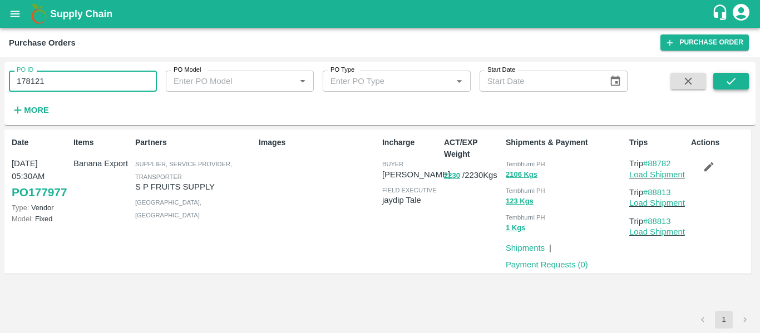
type input "178121"
click at [727, 75] on icon "submit" at bounding box center [731, 81] width 12 height 12
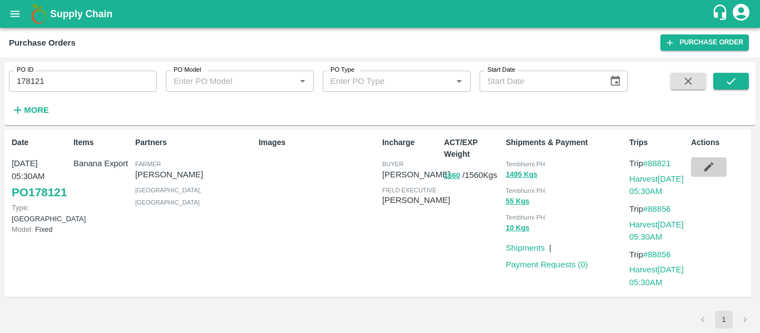
click at [719, 164] on button "button" at bounding box center [709, 166] width 36 height 19
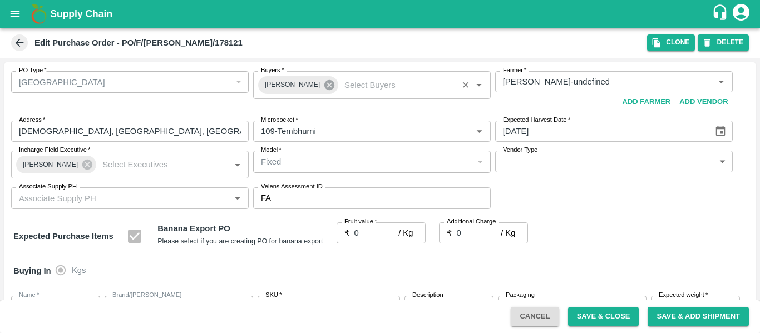
click at [324, 87] on icon at bounding box center [329, 85] width 10 height 10
click at [285, 86] on input "Buyers   *" at bounding box center [362, 82] width 212 height 14
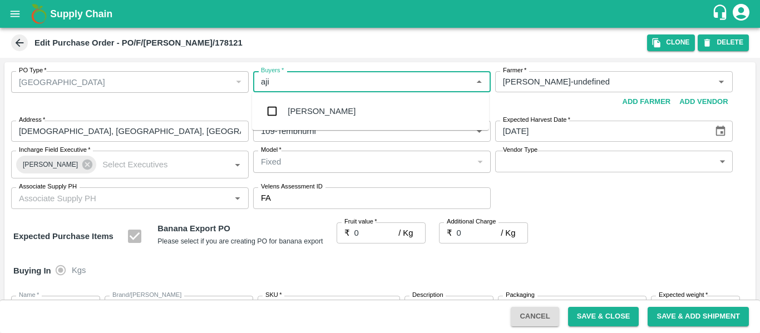
type input "ajit"
click at [290, 107] on div "[PERSON_NAME]" at bounding box center [322, 111] width 68 height 12
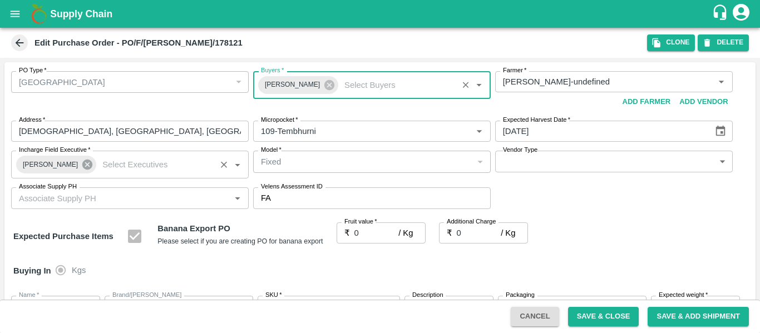
click at [83, 168] on icon at bounding box center [87, 165] width 10 height 10
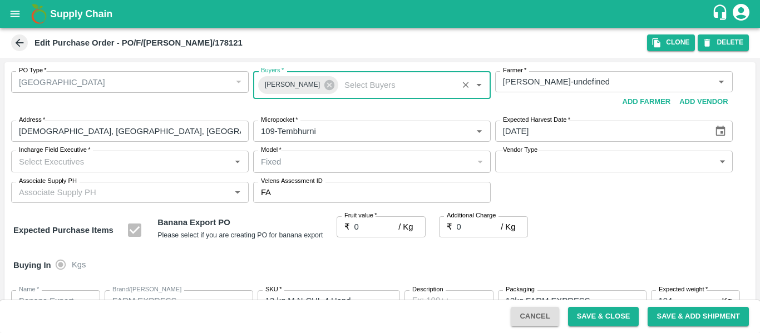
click at [50, 163] on input "Incharge Field Executive   *" at bounding box center [120, 161] width 212 height 14
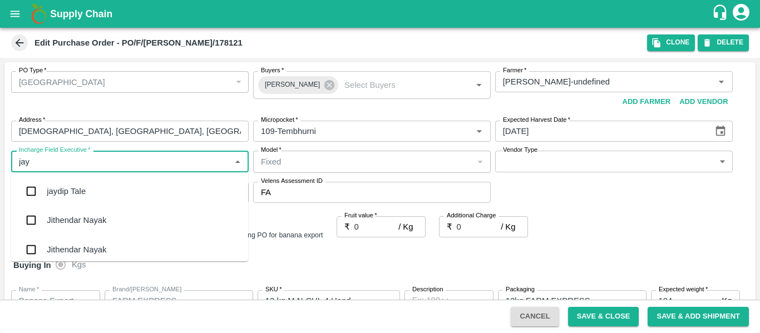
type input "jayd"
click at [55, 184] on div "jaydip Tale" at bounding box center [129, 191] width 237 height 29
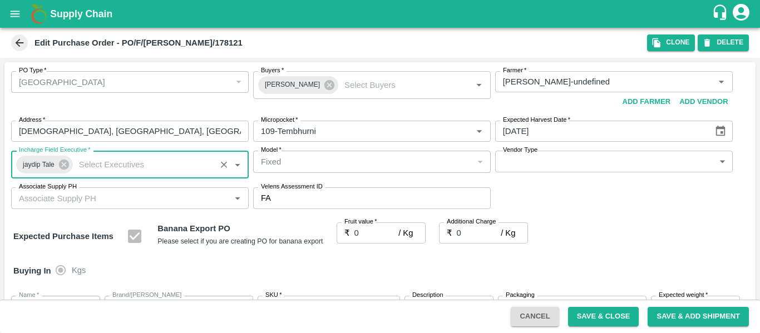
click at [376, 240] on input "0" at bounding box center [376, 232] width 44 height 21
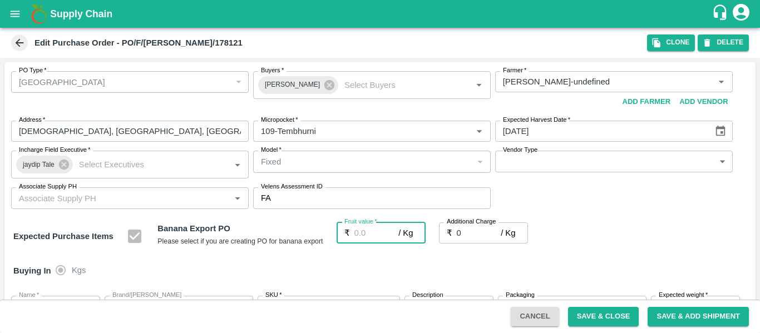
type input "2"
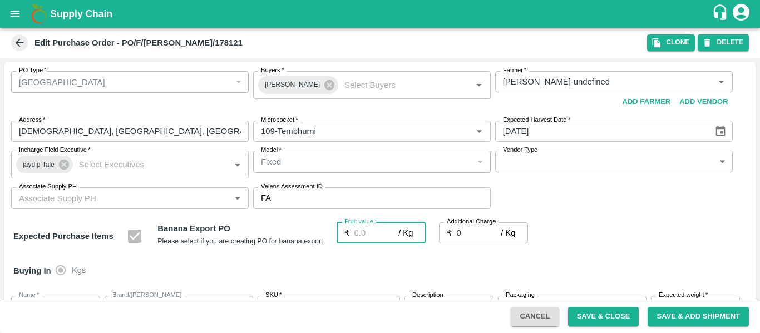
type input "2"
type input "26"
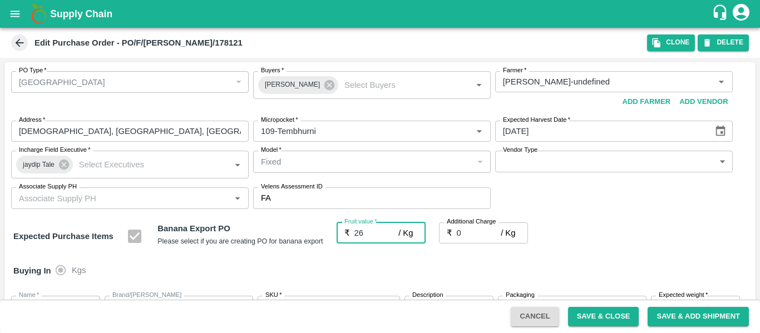
type input "26"
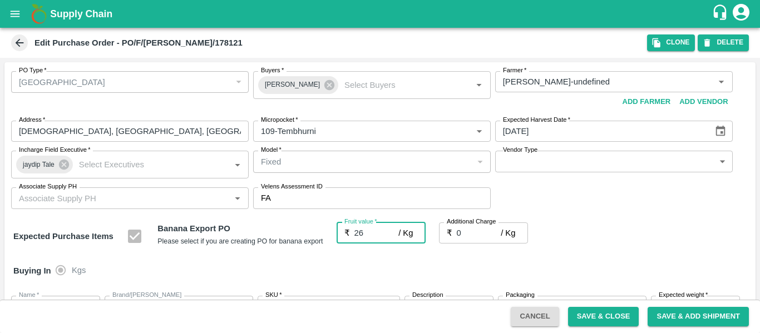
click at [587, 263] on div "Buying In Kgs" at bounding box center [379, 271] width 751 height 32
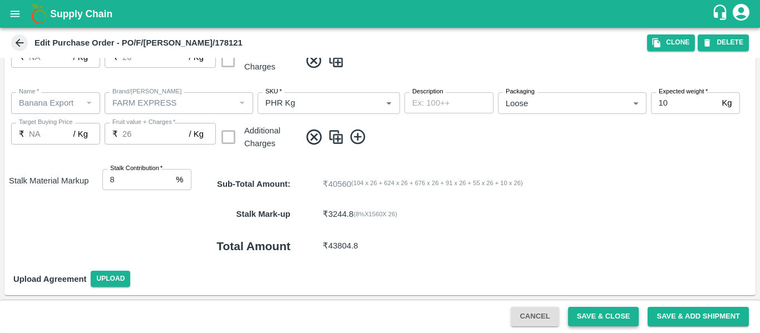
click at [622, 324] on button "Save & Close" at bounding box center [603, 316] width 71 height 19
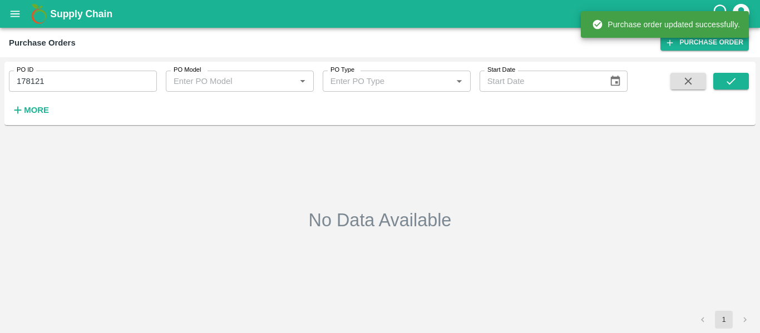
type input "178121"
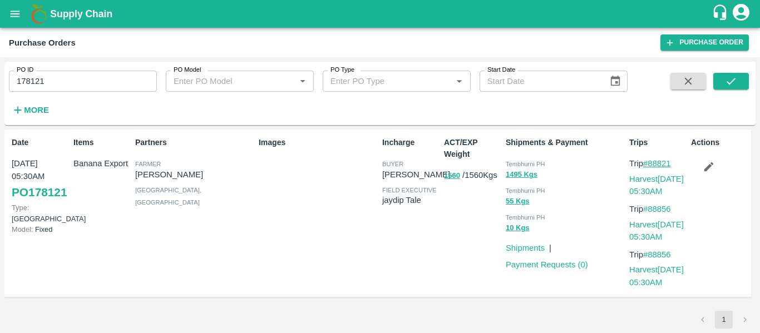
drag, startPoint x: 680, startPoint y: 161, endPoint x: 649, endPoint y: 164, distance: 31.2
click at [649, 164] on p "Trip #88821" at bounding box center [657, 163] width 57 height 12
copy link "88821"
drag, startPoint x: 681, startPoint y: 206, endPoint x: 651, endPoint y: 208, distance: 29.6
click at [651, 208] on p "Trip #88856" at bounding box center [657, 209] width 57 height 12
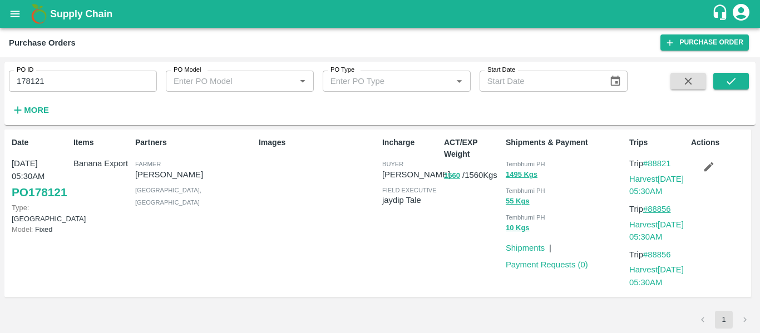
copy link "88856"
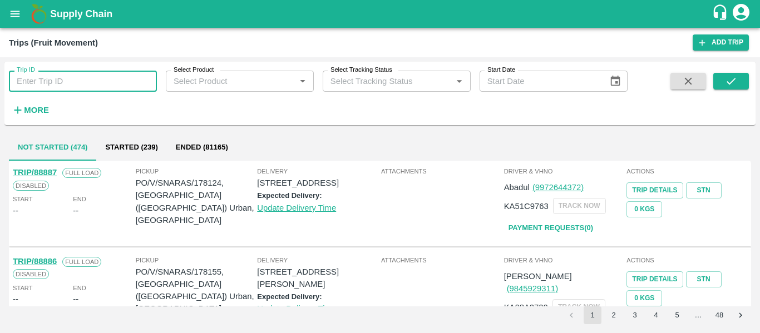
click at [72, 81] on input "Trip ID" at bounding box center [83, 81] width 148 height 21
type input "88821"
click at [729, 85] on icon "submit" at bounding box center [731, 81] width 12 height 12
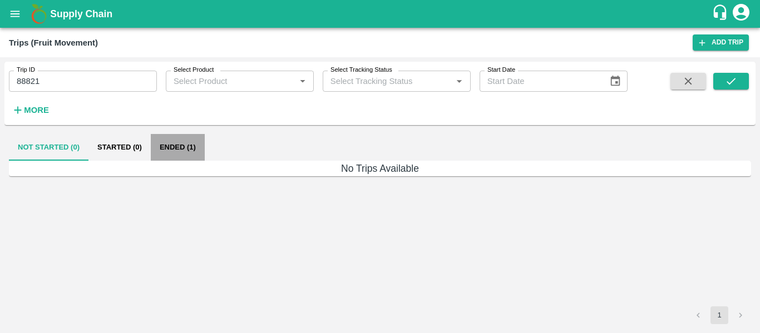
click at [173, 148] on button "Ended (1)" at bounding box center [178, 147] width 54 height 27
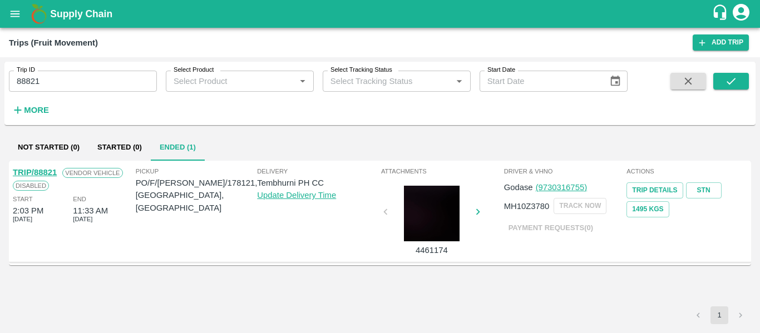
click at [47, 174] on link "TRIP/88821" at bounding box center [35, 172] width 44 height 9
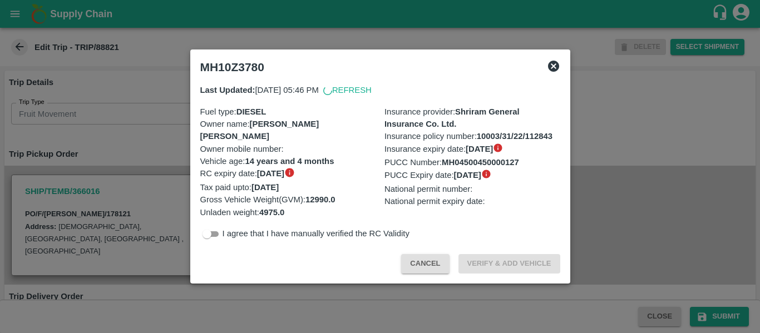
click at [653, 180] on div at bounding box center [380, 166] width 760 height 333
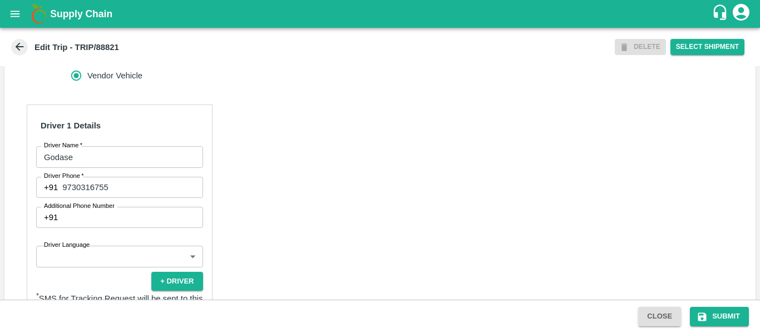
scroll to position [487, 0]
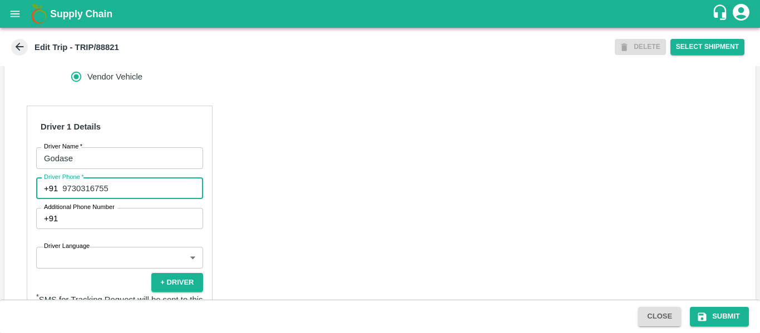
drag, startPoint x: 120, startPoint y: 190, endPoint x: 60, endPoint y: 186, distance: 59.7
click at [60, 186] on div "+91 9730316755 Driver Phone" at bounding box center [119, 188] width 167 height 21
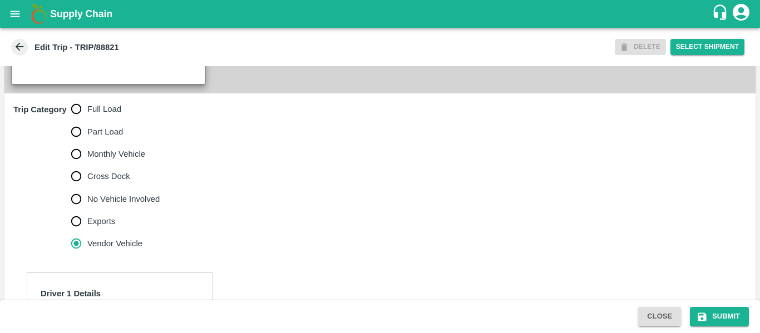
scroll to position [323, 0]
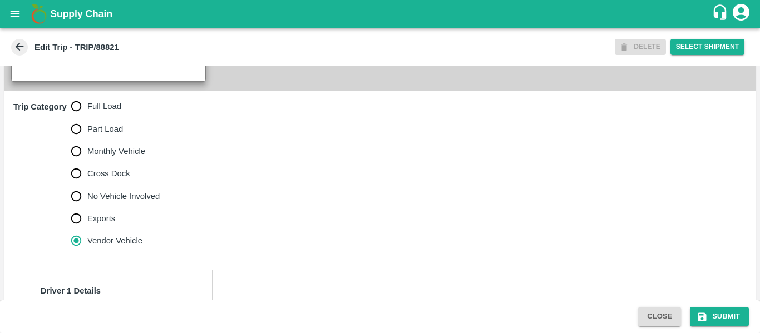
click at [88, 104] on span "Full Load" at bounding box center [104, 106] width 34 height 12
click at [87, 104] on input "Full Load" at bounding box center [76, 106] width 22 height 22
radio input "true"
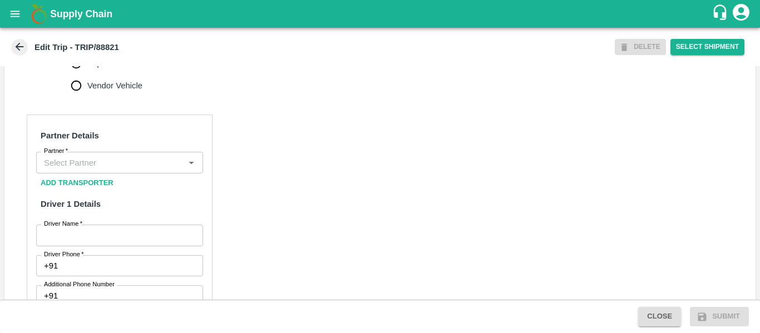
scroll to position [479, 0]
click at [76, 162] on input "Partner   *" at bounding box center [110, 162] width 142 height 14
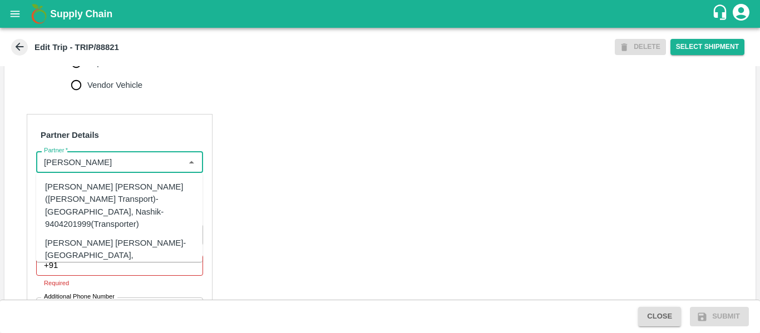
click at [100, 237] on div "Dnyaneshwar Vitthal Godse-Kandar, Solapur-9730316755(Transporter)" at bounding box center [136, 255] width 182 height 37
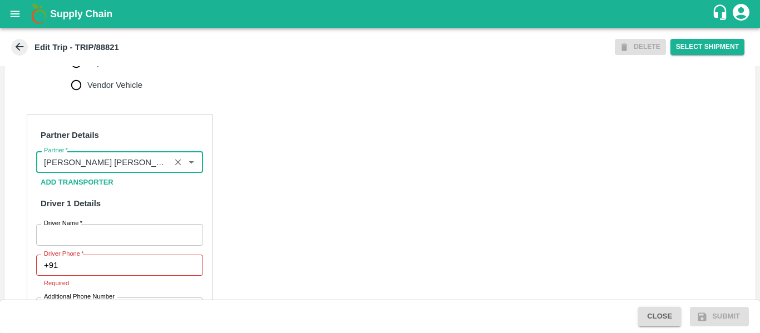
type input "Dnyaneshwar Vitthal Godse-Kandar, Solapur-9730316755(Transporter)"
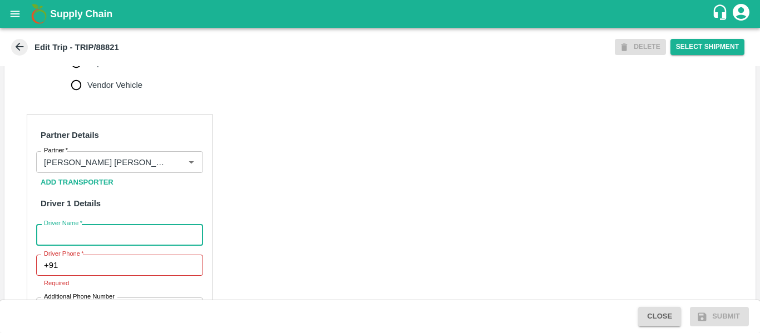
click at [110, 230] on input "Driver Name   *" at bounding box center [119, 234] width 167 height 21
type input "Godse"
click at [106, 263] on input "Driver Phone   *" at bounding box center [132, 265] width 140 height 21
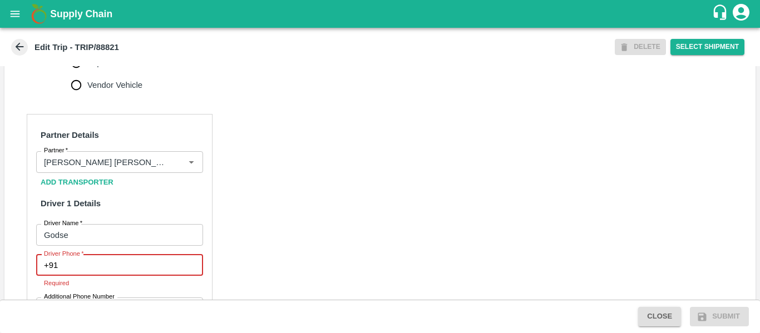
paste input "9730316755"
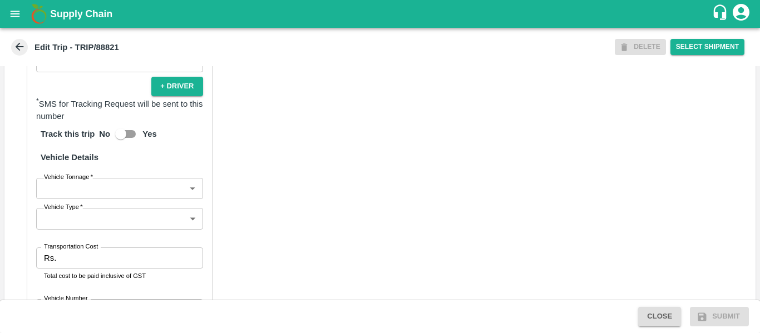
scroll to position [843, 0]
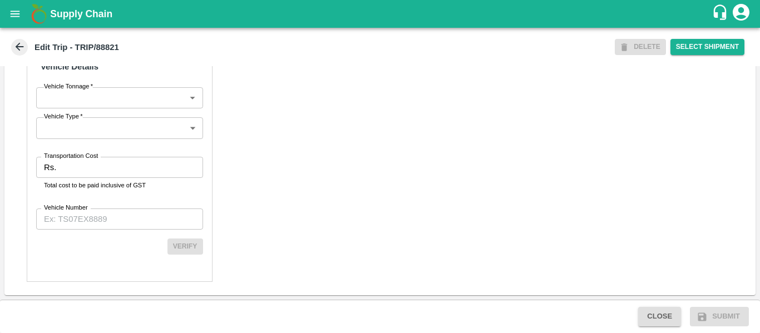
type input "9730316755"
click at [78, 159] on label "Transportation Cost" at bounding box center [71, 156] width 54 height 9
click at [78, 159] on input "Transportation Cost" at bounding box center [132, 167] width 142 height 21
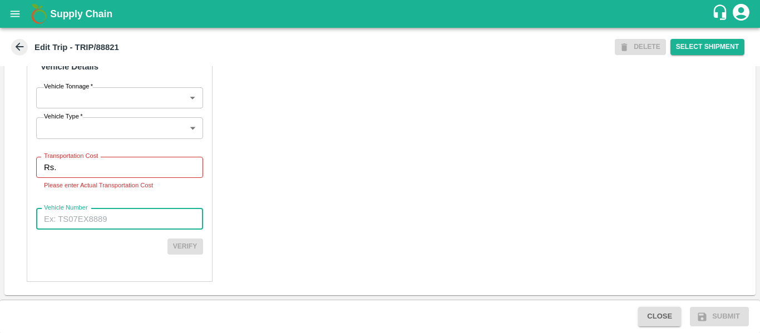
click at [124, 221] on input "Vehicle Number" at bounding box center [119, 219] width 167 height 21
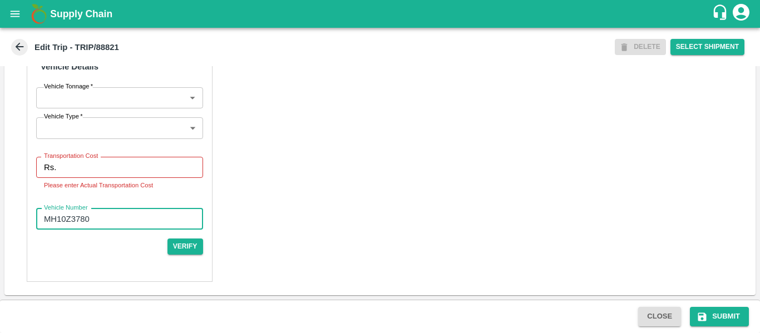
type input "MH10Z3780"
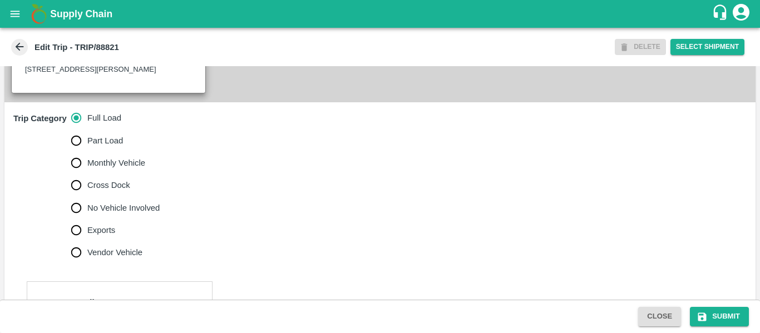
scroll to position [311, 0]
click at [111, 205] on span "No Vehicle Involved" at bounding box center [123, 208] width 72 height 12
click at [87, 205] on input "No Vehicle Involved" at bounding box center [76, 208] width 22 height 22
radio input "true"
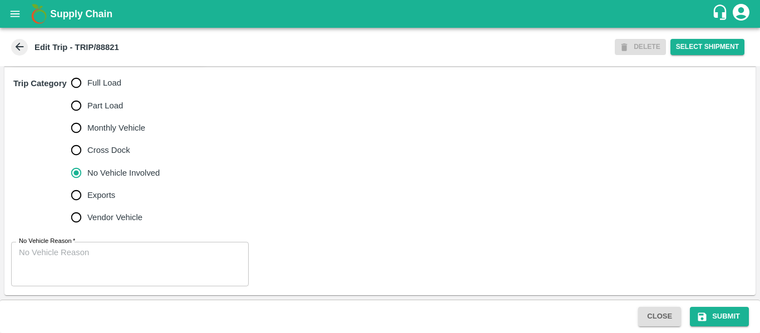
click at [110, 251] on textarea "No Vehicle Reason   *" at bounding box center [130, 264] width 222 height 35
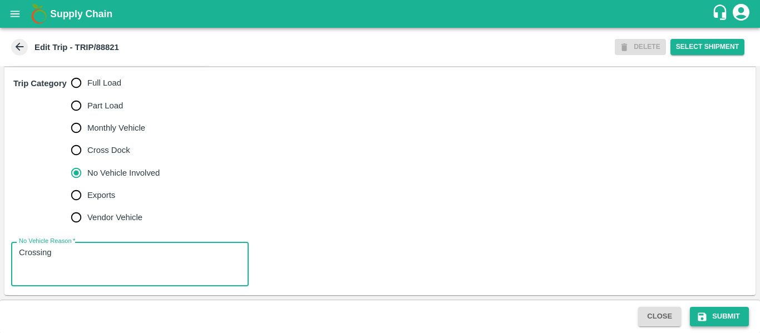
type textarea "Crossing"
click at [727, 316] on button "Submit" at bounding box center [719, 316] width 59 height 19
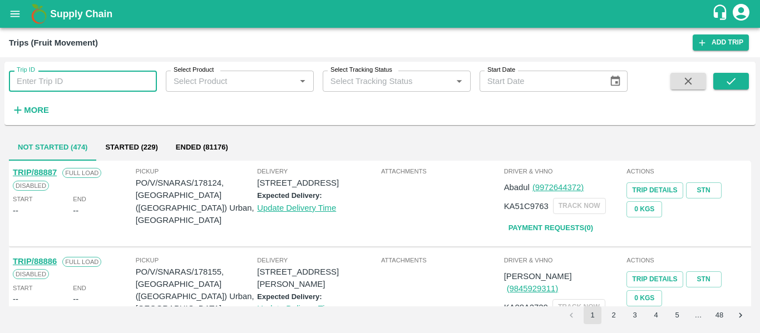
click at [61, 83] on input "Trip ID" at bounding box center [83, 81] width 148 height 21
paste input "88856"
click at [61, 83] on input "88856" at bounding box center [83, 81] width 148 height 21
type input "88856"
click at [734, 82] on icon "submit" at bounding box center [731, 81] width 12 height 12
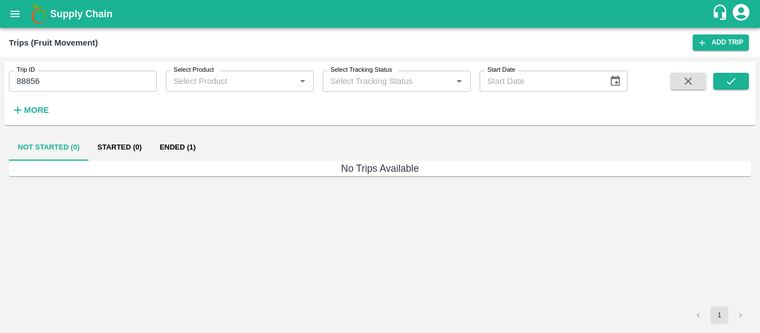
click at [185, 151] on button "Ended (1)" at bounding box center [178, 147] width 54 height 27
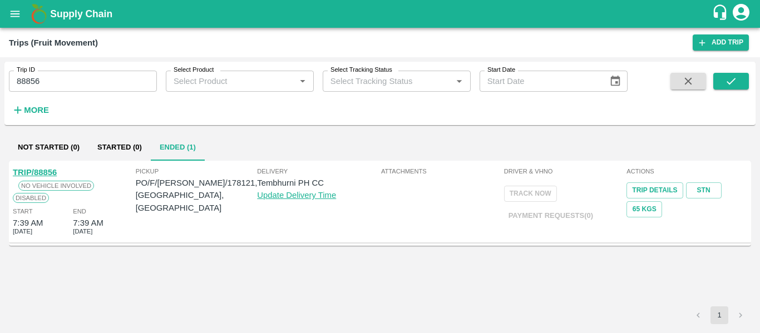
click at [43, 175] on link "TRIP/88856" at bounding box center [35, 172] width 44 height 9
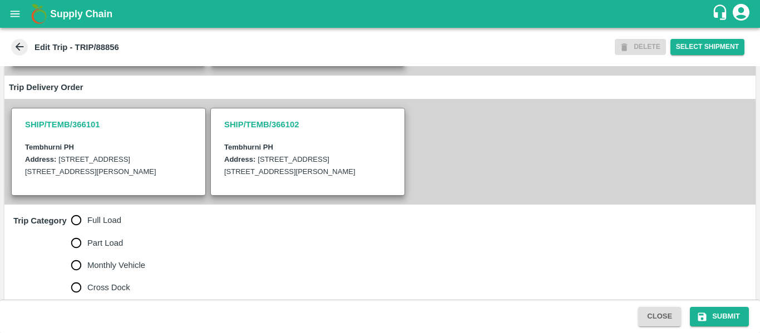
scroll to position [250, 0]
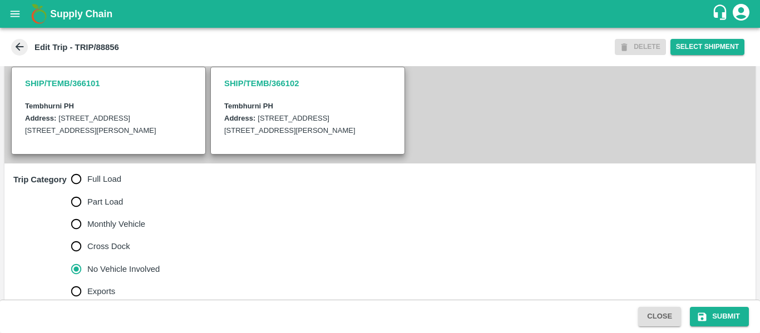
click at [108, 182] on span "Full Load" at bounding box center [104, 179] width 34 height 12
click at [87, 182] on input "Full Load" at bounding box center [76, 179] width 22 height 22
radio input "true"
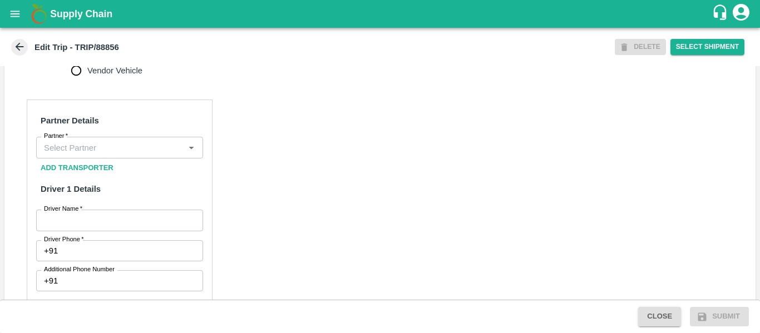
click at [102, 145] on input "Partner   *" at bounding box center [110, 147] width 142 height 14
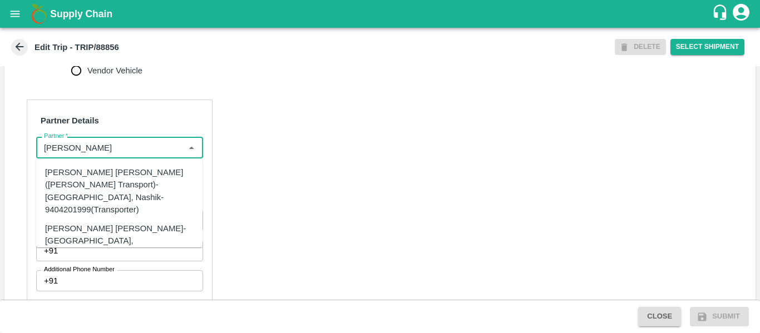
click at [96, 222] on div "Dnyaneshwar Vitthal Godse-Kandar, Solapur-9730316755(Transporter)" at bounding box center [136, 240] width 182 height 37
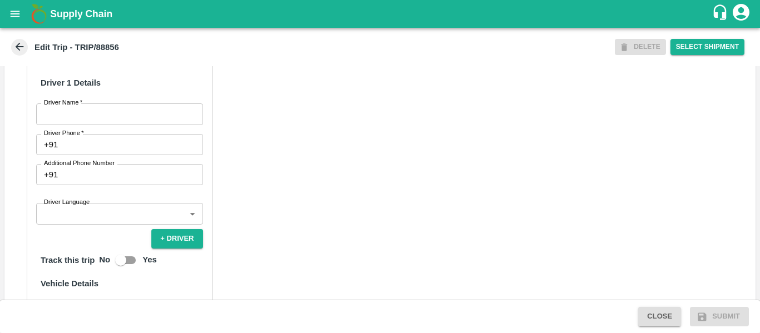
scroll to position [600, 0]
type input "Dnyaneshwar Vitthal Godse-Kandar, Solapur-9730316755(Transporter)"
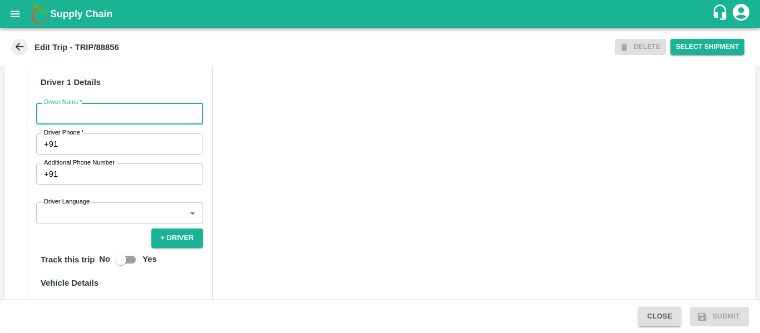
click at [108, 120] on input "Driver Name   *" at bounding box center [119, 113] width 167 height 21
type input "Godse"
click at [108, 150] on input "Driver Phone   *" at bounding box center [132, 143] width 140 height 21
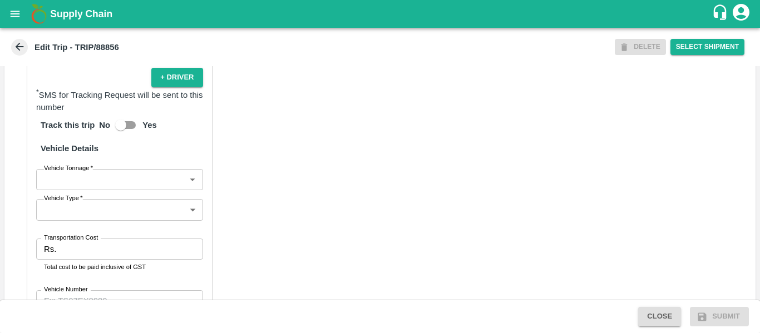
scroll to position [762, 0]
type input "9979223155"
click at [114, 250] on input "Transportation Cost" at bounding box center [132, 247] width 142 height 21
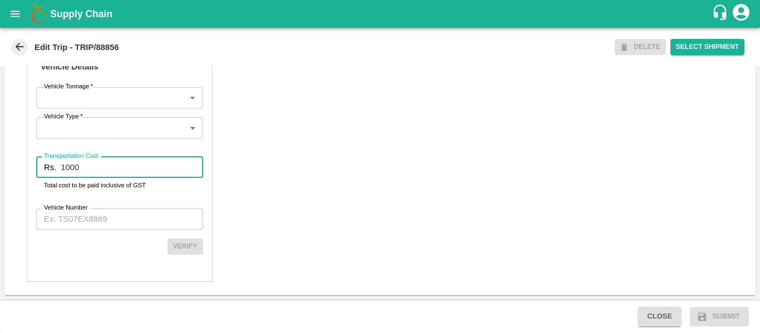
scroll to position [841, 0]
type input "1000"
click at [100, 222] on input "Vehicle Number" at bounding box center [119, 220] width 167 height 21
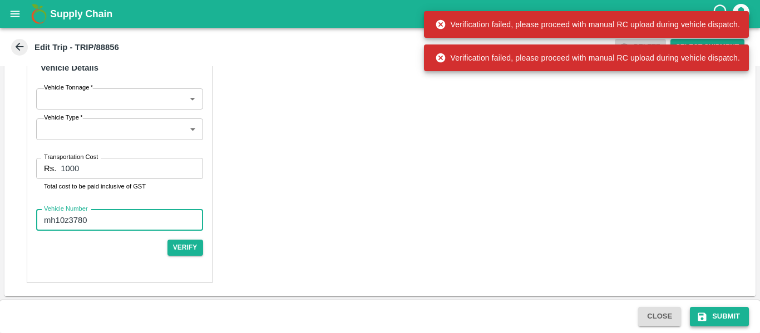
type input "mh10z3780"
click at [708, 315] on button "Submit" at bounding box center [719, 316] width 59 height 19
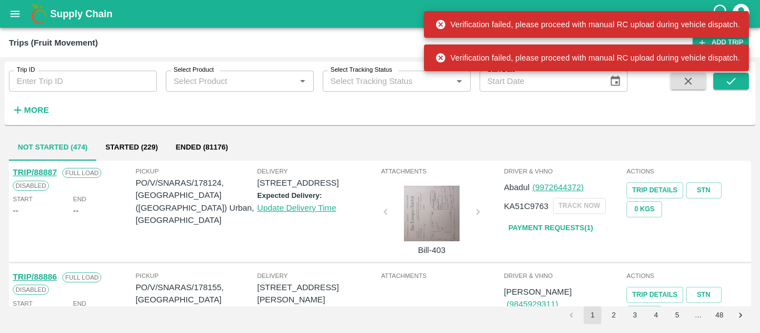
click at [72, 78] on input "Trip ID" at bounding box center [83, 81] width 148 height 21
paste input "88856"
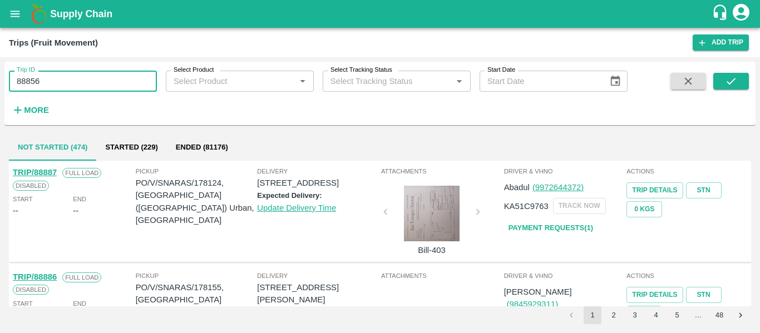
type input "88856"
click at [710, 81] on div at bounding box center [718, 96] width 62 height 46
click at [716, 82] on button "submit" at bounding box center [731, 81] width 36 height 17
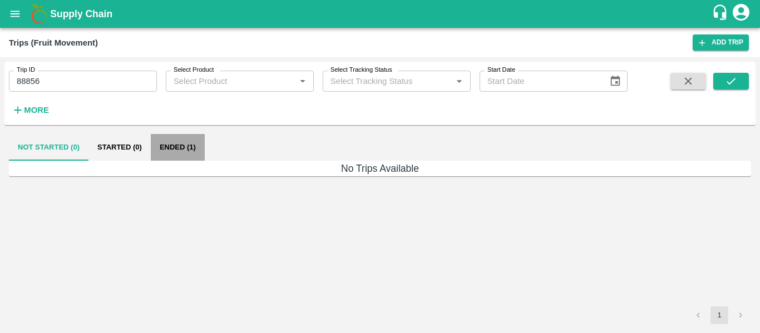
click at [175, 145] on button "Ended (1)" at bounding box center [178, 147] width 54 height 27
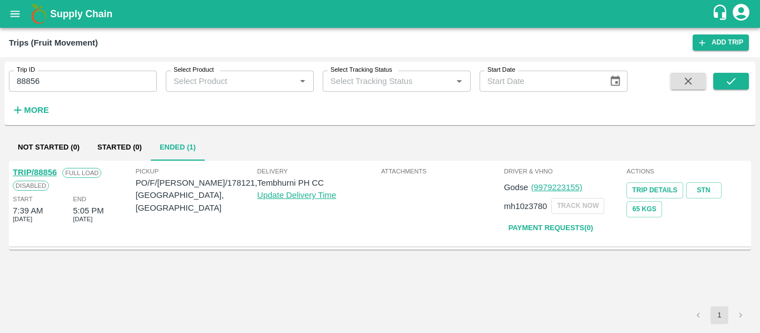
click at [44, 171] on link "TRIP/88856" at bounding box center [35, 172] width 44 height 9
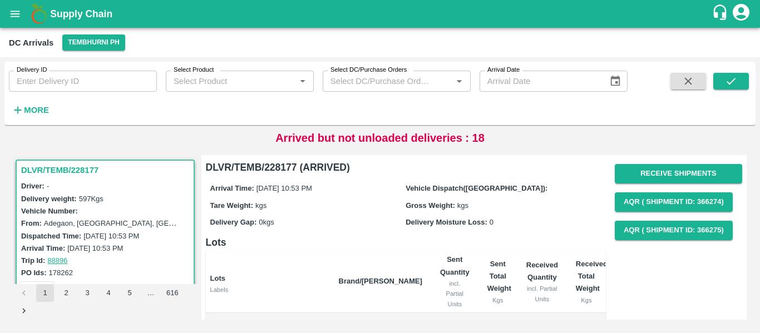
click at [43, 104] on h6 "More" at bounding box center [36, 110] width 25 height 14
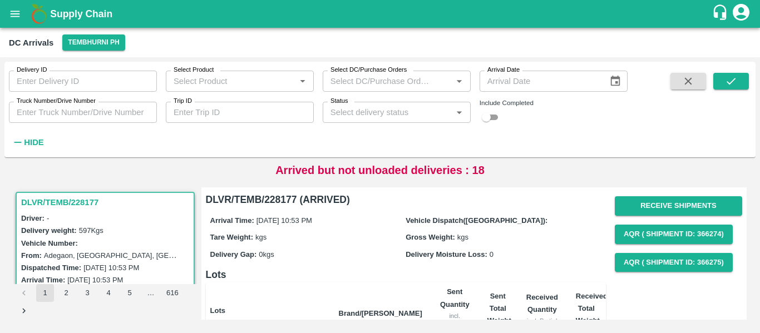
click at [195, 123] on input "Trip ID" at bounding box center [240, 112] width 148 height 21
paste input "88856"
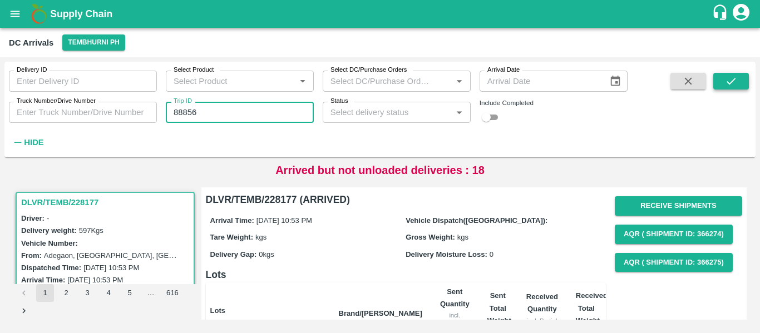
type input "88856"
click at [722, 79] on button "submit" at bounding box center [731, 81] width 36 height 17
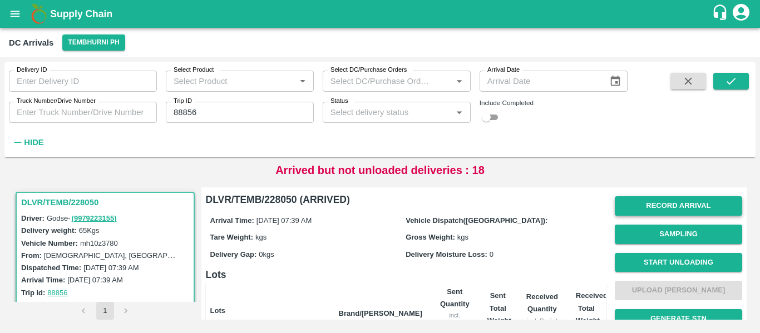
click at [669, 204] on button "Record Arrival" at bounding box center [678, 205] width 127 height 19
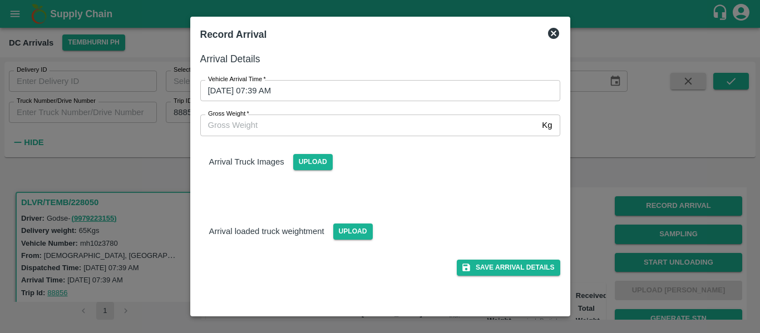
click at [399, 77] on div "Vehicle Arrival Time   * 24/09/2025 07:39 AM Vehicle Arrival Time" at bounding box center [373, 84] width 373 height 34
click at [411, 90] on input "24/09/2025 07:39 AM" at bounding box center [376, 90] width 352 height 21
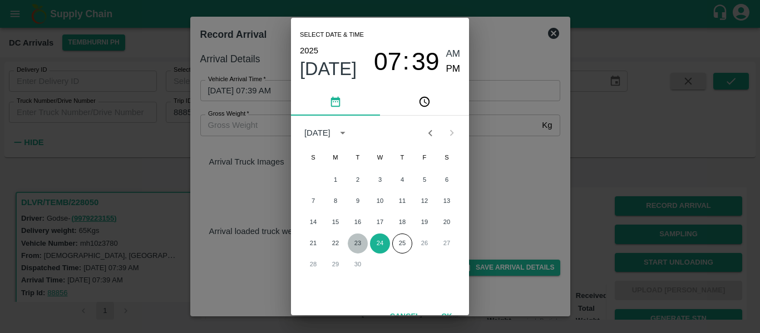
click at [360, 241] on button "23" at bounding box center [358, 244] width 20 height 20
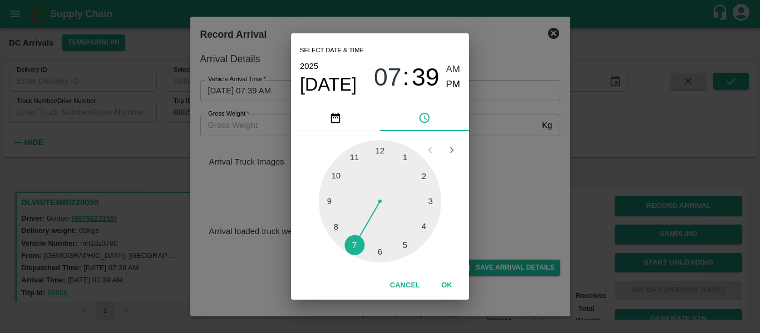
click at [410, 242] on div at bounding box center [380, 201] width 122 height 122
click at [404, 158] on div at bounding box center [380, 201] width 122 height 122
click at [449, 83] on span "PM" at bounding box center [453, 84] width 14 height 15
type input "23/09/2025 05:05 PM"
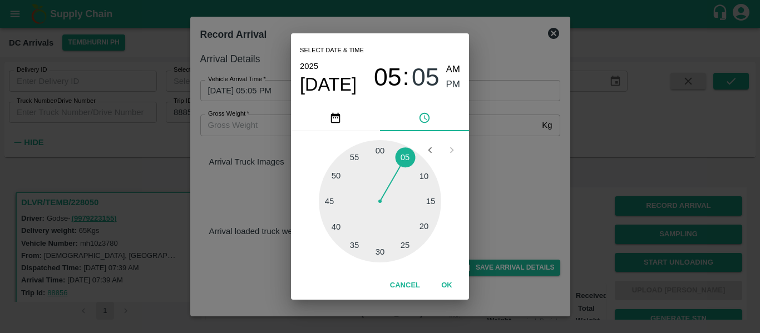
click at [445, 286] on button "OK" at bounding box center [447, 285] width 36 height 19
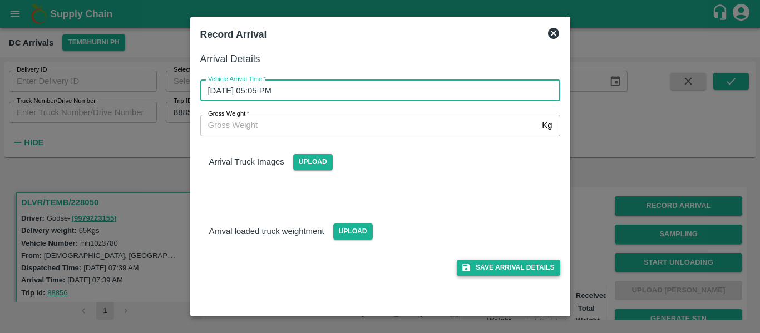
click at [506, 269] on button "Save Arrival Details" at bounding box center [508, 268] width 103 height 16
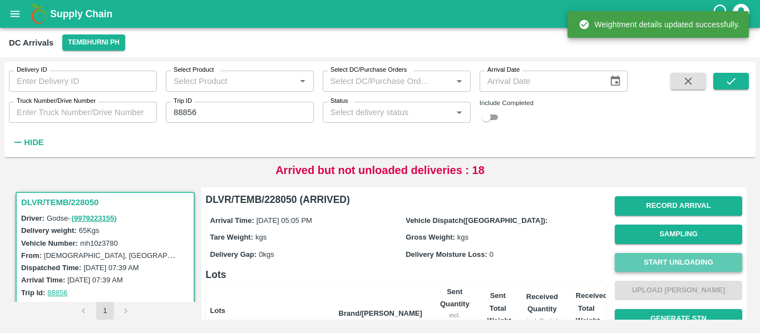
click at [674, 260] on button "Start Unloading" at bounding box center [678, 262] width 127 height 19
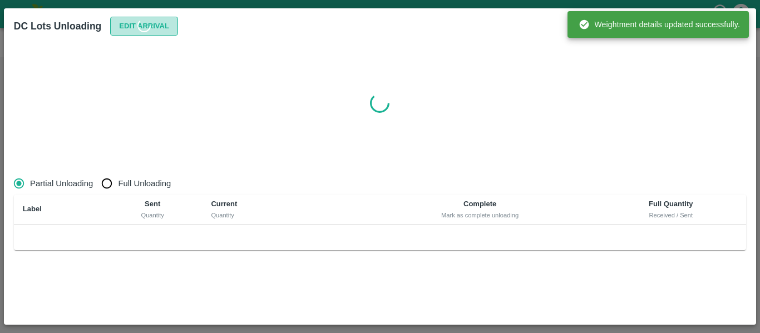
click at [155, 20] on button "Edit Arrival" at bounding box center [144, 26] width 68 height 19
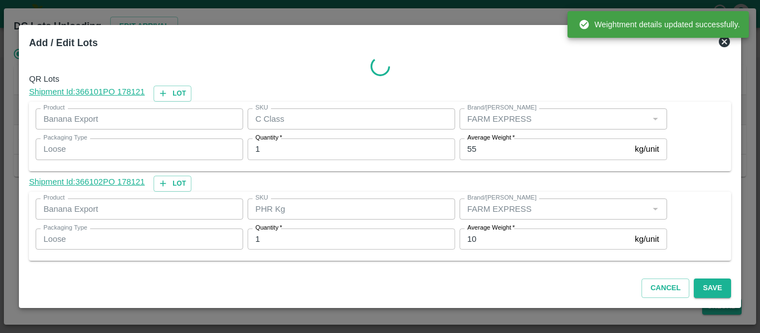
click at [483, 150] on input "55" at bounding box center [544, 148] width 171 height 21
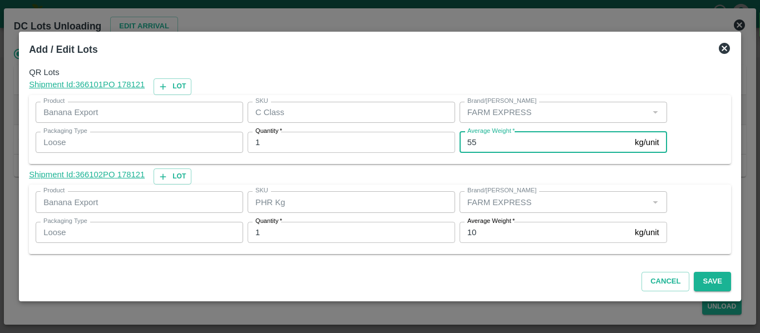
type input "5"
type input "64"
click at [488, 234] on input "10" at bounding box center [544, 232] width 171 height 21
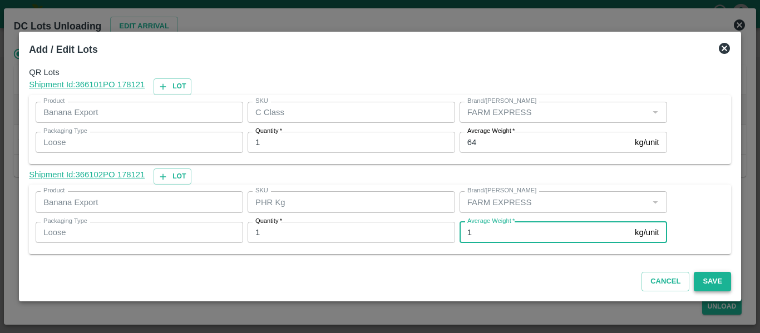
type input "1"
click at [712, 274] on button "Save" at bounding box center [712, 281] width 37 height 19
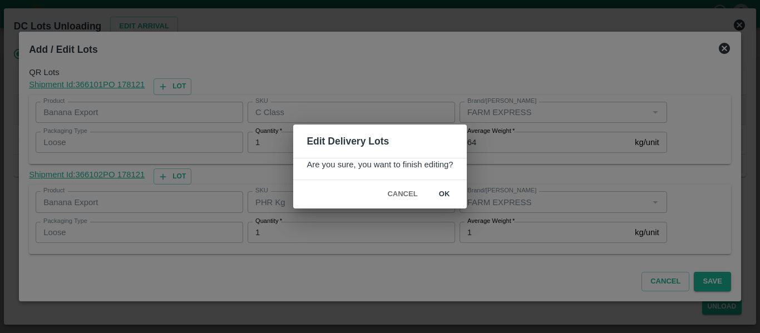
click at [443, 193] on button "ok" at bounding box center [445, 194] width 36 height 19
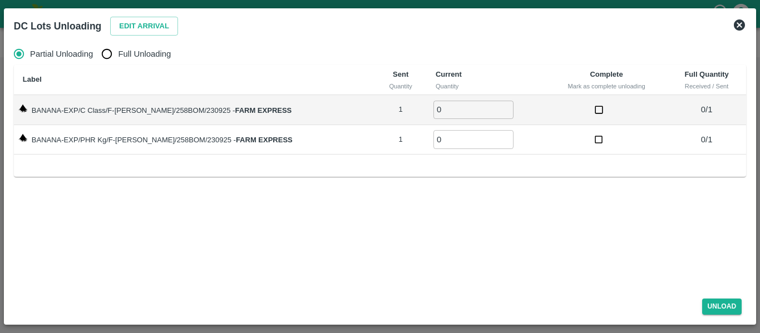
click at [107, 57] on input "Full Unloading" at bounding box center [107, 54] width 22 height 22
radio input "true"
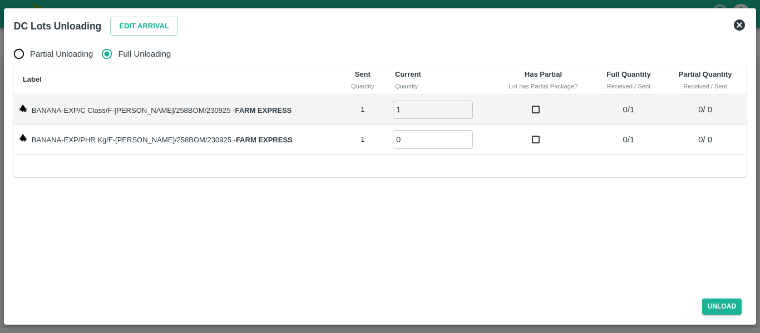
type input "1"
click at [452, 107] on input "1" at bounding box center [433, 110] width 80 height 18
type input "1"
click at [452, 136] on input "1" at bounding box center [433, 139] width 80 height 18
click at [732, 310] on button "Unload" at bounding box center [722, 307] width 40 height 16
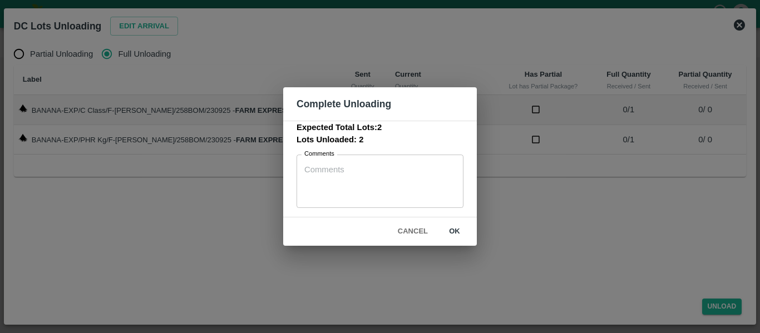
click at [458, 234] on button "ok" at bounding box center [455, 231] width 36 height 19
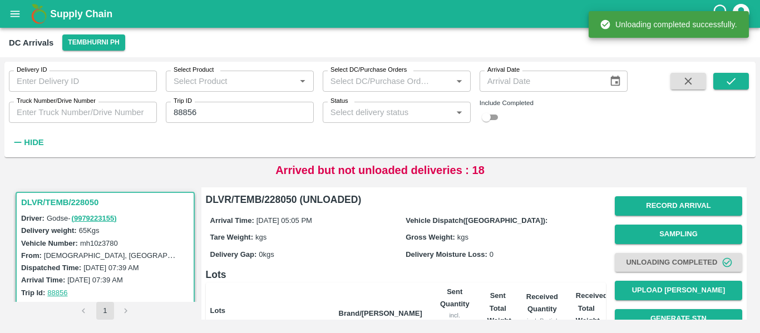
scroll to position [132, 0]
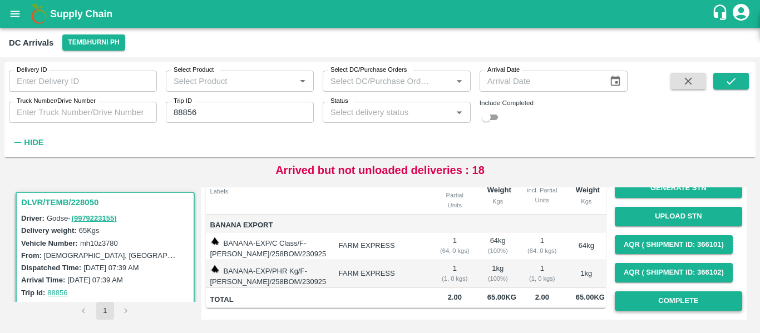
click at [687, 295] on button "Complete" at bounding box center [678, 300] width 127 height 19
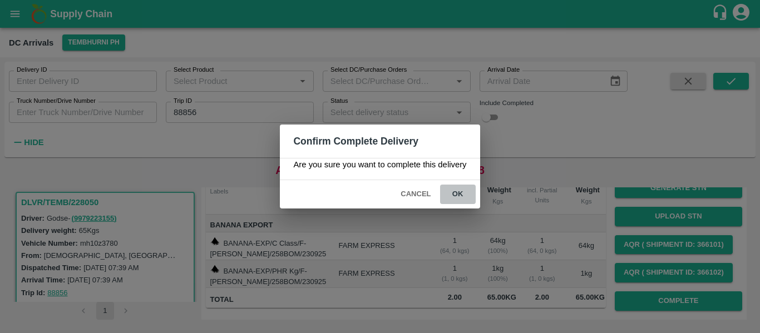
click at [454, 192] on button "ok" at bounding box center [458, 194] width 36 height 19
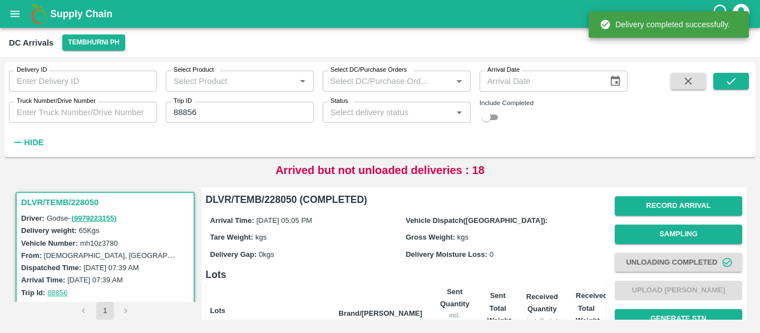
click at [203, 122] on input "88856" at bounding box center [240, 112] width 148 height 21
paste input "text"
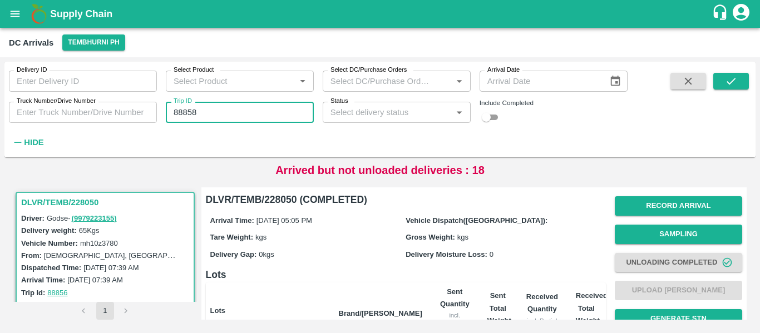
type input "88858"
click at [727, 69] on div "Delivery ID Delivery ID Select Product Select Product   * Select DC/Purchase Or…" at bounding box center [379, 109] width 751 height 87
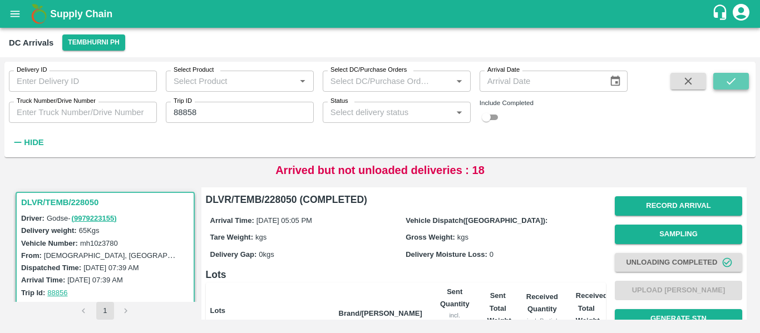
click at [727, 73] on button "submit" at bounding box center [731, 81] width 36 height 17
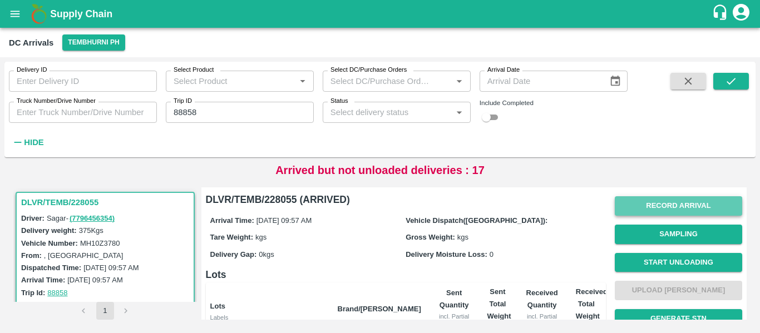
click at [655, 208] on button "Record Arrival" at bounding box center [678, 205] width 127 height 19
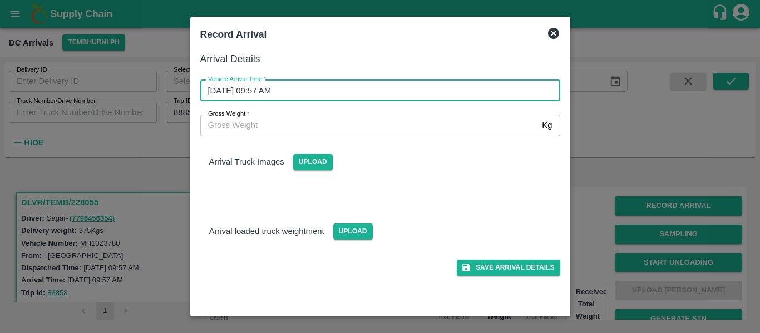
click at [284, 95] on input "24/09/2025 09:57 AM" at bounding box center [376, 90] width 352 height 21
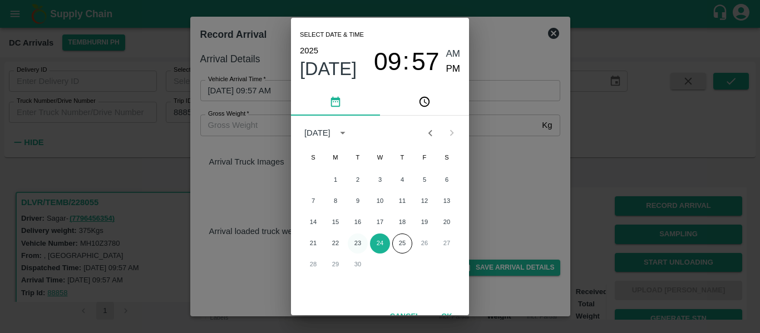
click at [362, 242] on button "23" at bounding box center [358, 244] width 20 height 20
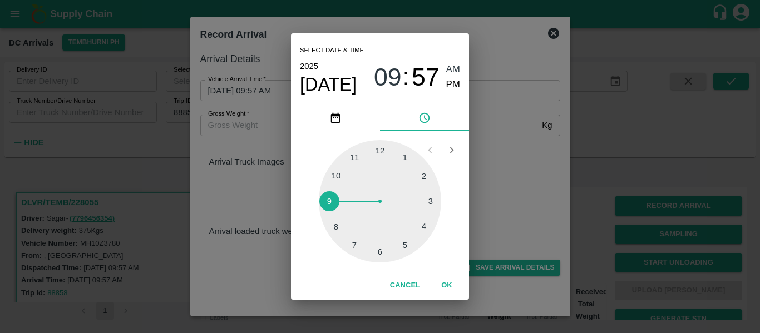
click at [403, 242] on div at bounding box center [380, 201] width 122 height 122
click at [456, 86] on span "PM" at bounding box center [453, 84] width 14 height 15
type input "23/09/2025 05:25 PM"
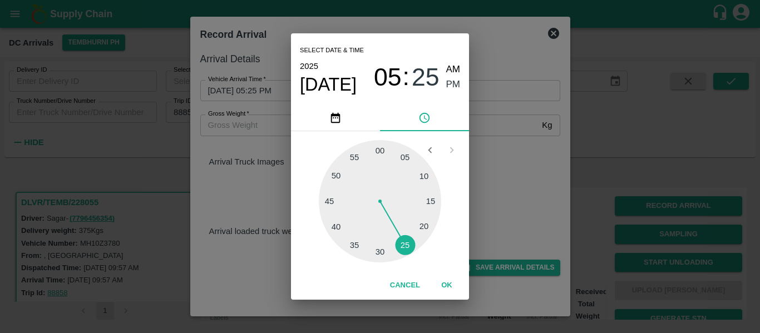
click at [455, 285] on button "OK" at bounding box center [447, 285] width 36 height 19
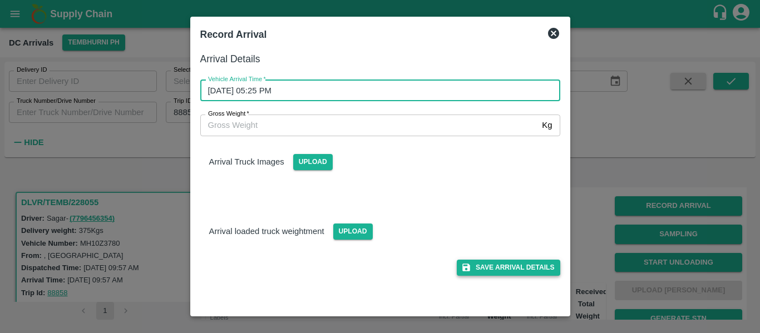
click at [512, 273] on button "Save Arrival Details" at bounding box center [508, 268] width 103 height 16
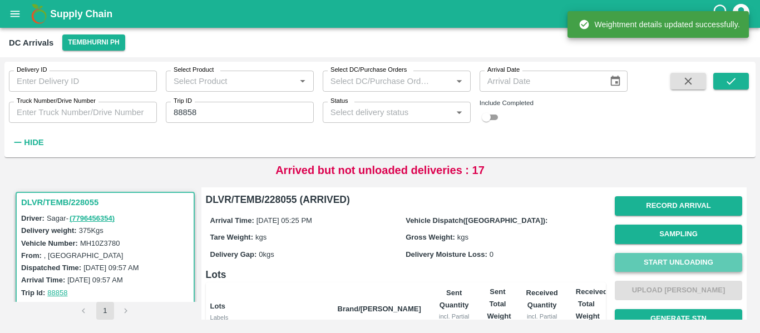
click at [667, 265] on button "Start Unloading" at bounding box center [678, 262] width 127 height 19
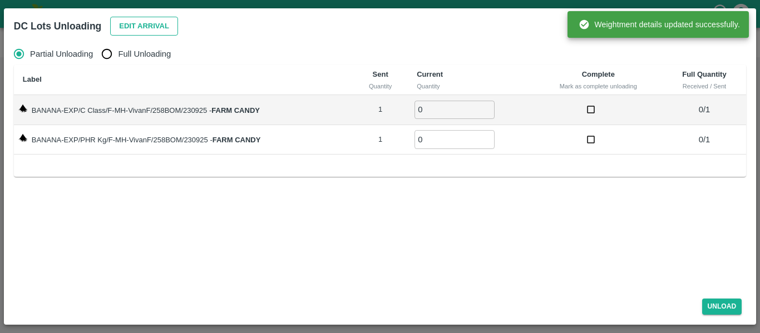
click at [146, 23] on button "Edit Arrival" at bounding box center [144, 26] width 68 height 19
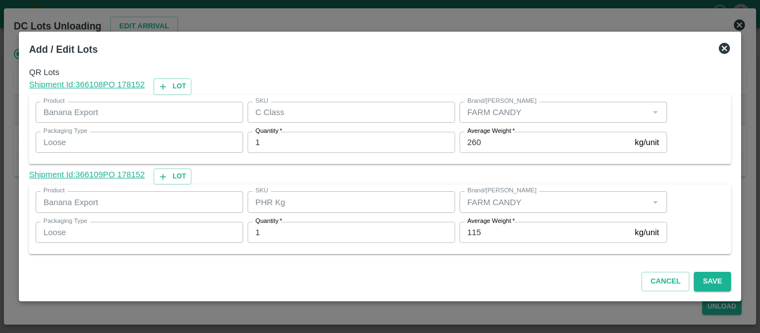
click at [488, 231] on input "115" at bounding box center [544, 232] width 171 height 21
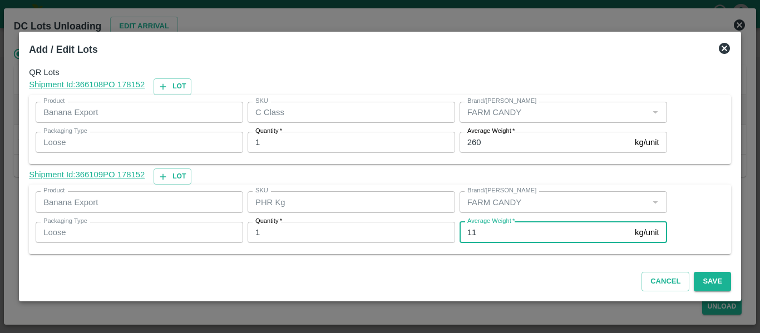
type input "1"
type input "97"
click at [702, 280] on button "Save" at bounding box center [712, 281] width 37 height 19
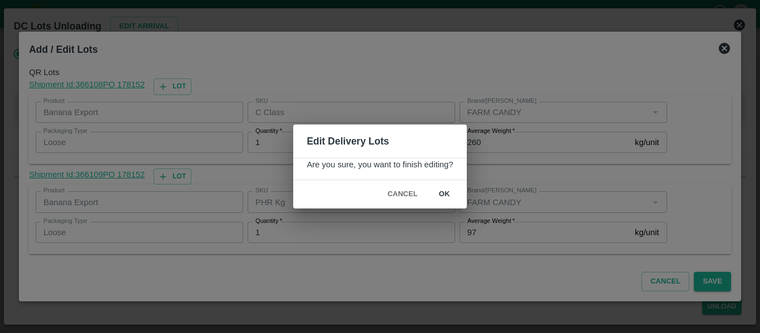
click at [449, 191] on button "ok" at bounding box center [445, 194] width 36 height 19
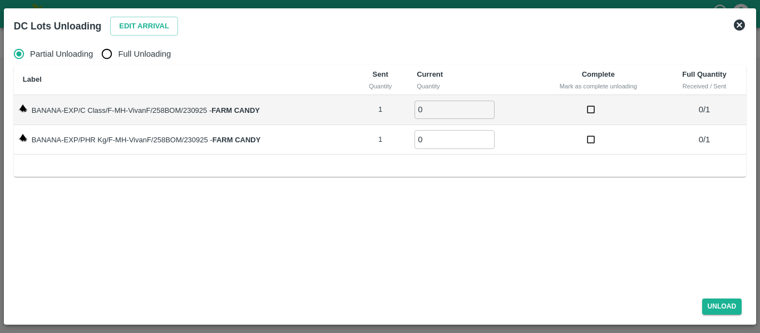
click at [132, 56] on span "Full Unloading" at bounding box center [144, 54] width 53 height 12
click at [118, 56] on input "Full Unloading" at bounding box center [107, 54] width 22 height 22
radio input "true"
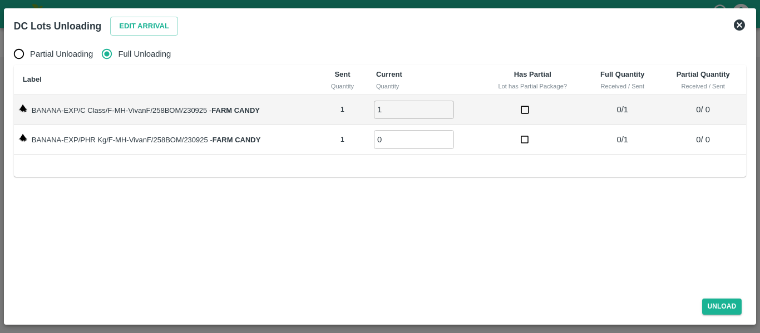
type input "1"
click at [447, 107] on input "1" at bounding box center [414, 110] width 80 height 18
type input "1"
click at [449, 135] on input "1" at bounding box center [414, 139] width 80 height 18
click at [720, 312] on button "Unload" at bounding box center [722, 307] width 40 height 16
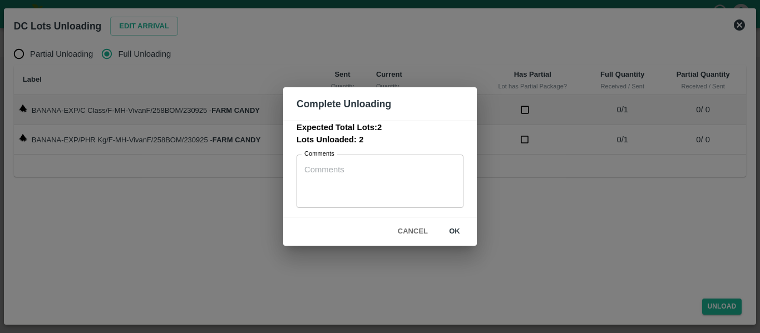
click at [466, 234] on button "ok" at bounding box center [455, 231] width 36 height 19
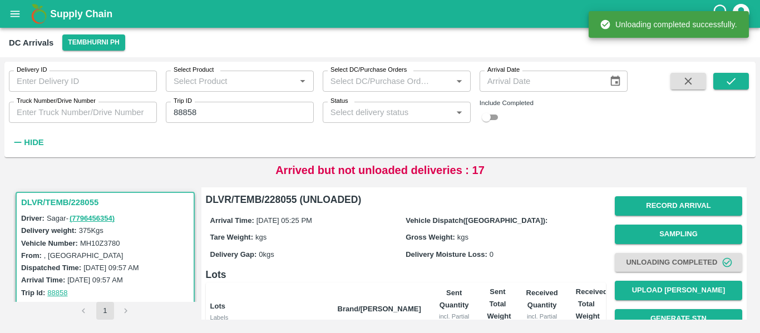
scroll to position [142, 0]
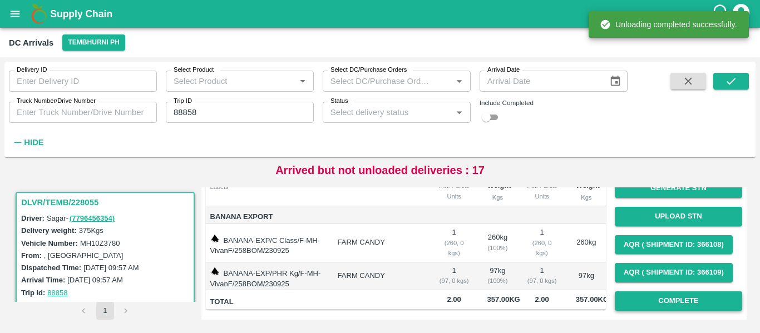
click at [707, 291] on button "Complete" at bounding box center [678, 300] width 127 height 19
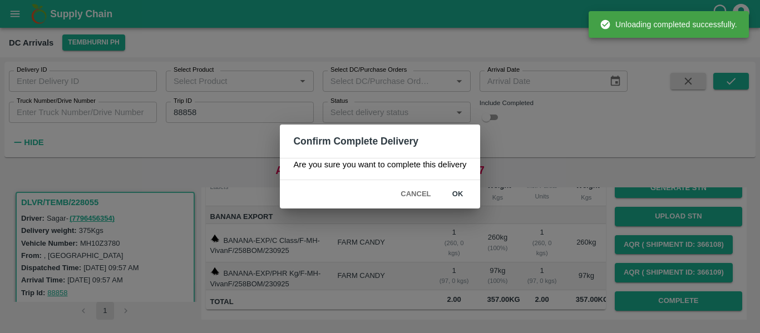
click at [447, 189] on button "ok" at bounding box center [458, 194] width 36 height 19
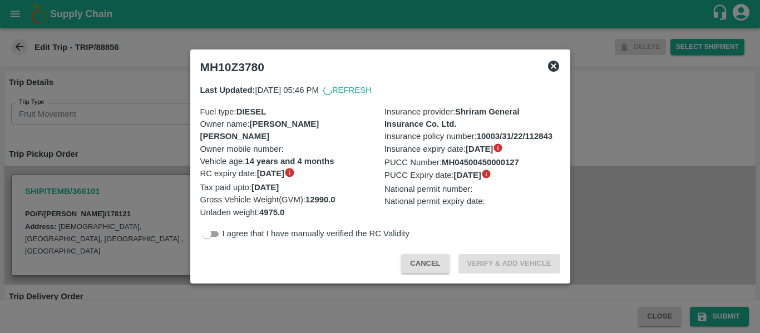
click at [123, 151] on div at bounding box center [380, 166] width 760 height 333
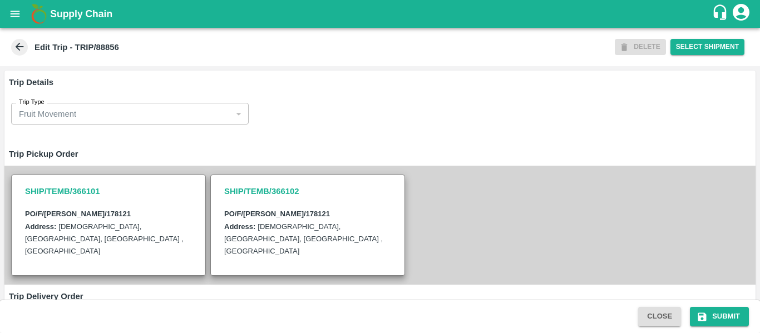
scroll to position [297, 0]
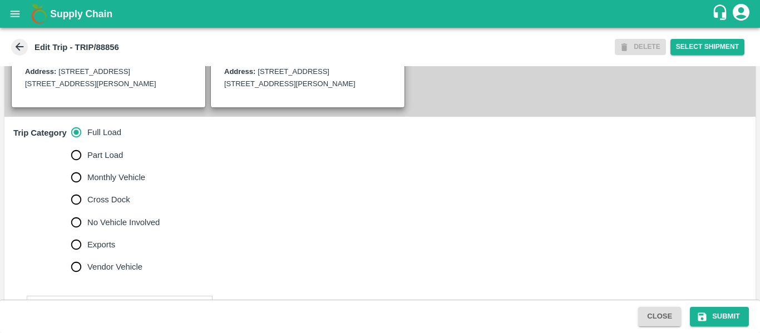
click at [107, 217] on span "No Vehicle Involved" at bounding box center [123, 222] width 72 height 12
click at [87, 217] on input "No Vehicle Involved" at bounding box center [76, 222] width 22 height 22
radio input "true"
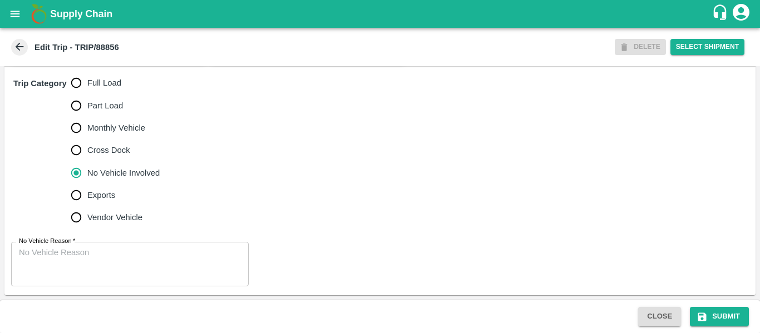
click at [85, 269] on textarea "No Vehicle Reason   *" at bounding box center [130, 264] width 222 height 35
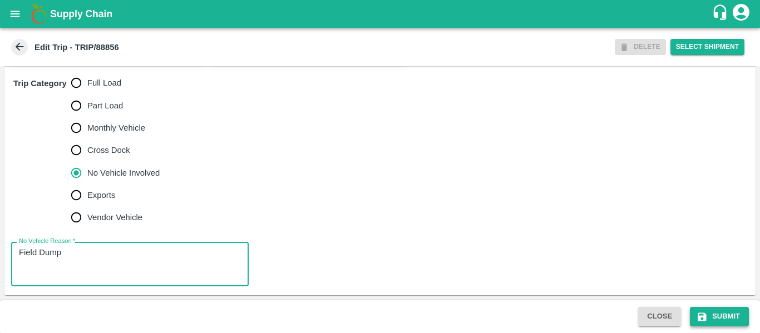
type textarea "Field Dump"
click at [697, 322] on icon "submit" at bounding box center [701, 316] width 11 height 11
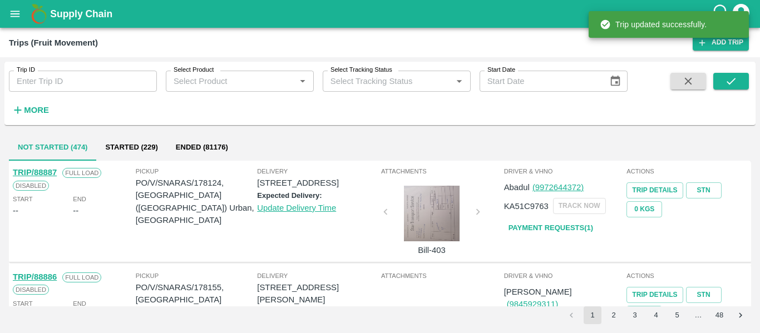
click at [86, 71] on input "Trip ID" at bounding box center [83, 81] width 148 height 21
paste input "88847"
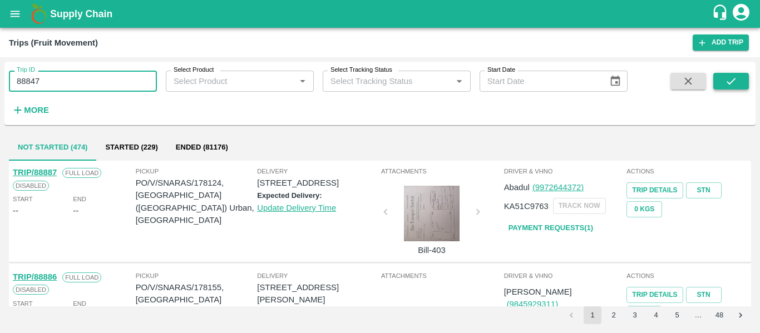
type input "88847"
click at [726, 78] on icon "submit" at bounding box center [731, 81] width 12 height 12
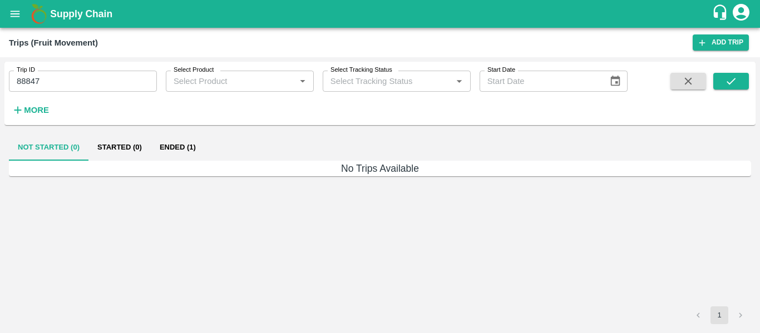
click at [167, 150] on button "Ended (1)" at bounding box center [178, 147] width 54 height 27
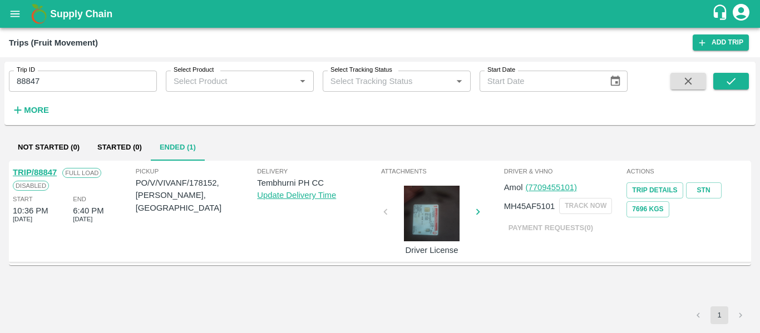
click at [44, 171] on link "TRIP/88847" at bounding box center [35, 172] width 44 height 9
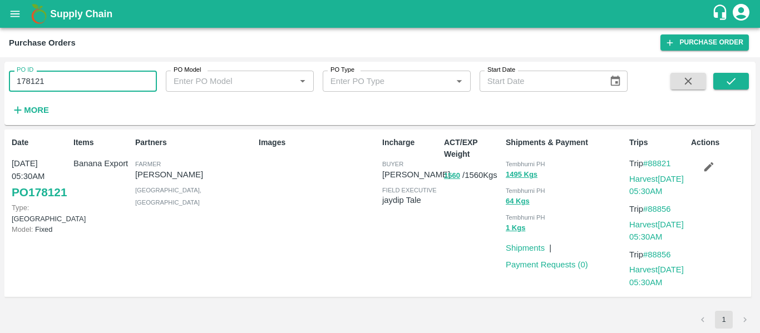
click at [72, 78] on input "178121" at bounding box center [83, 81] width 148 height 21
paste input "text"
type input "178152"
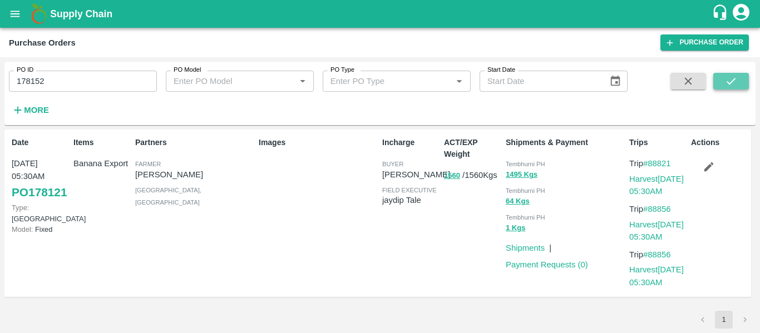
click at [736, 77] on icon "submit" at bounding box center [731, 81] width 12 height 12
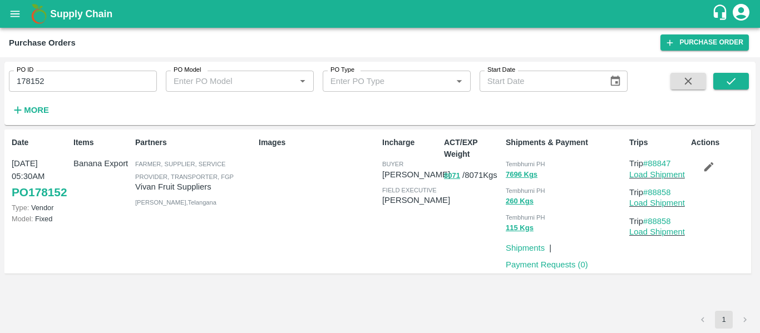
click at [706, 165] on icon "button" at bounding box center [708, 167] width 12 height 12
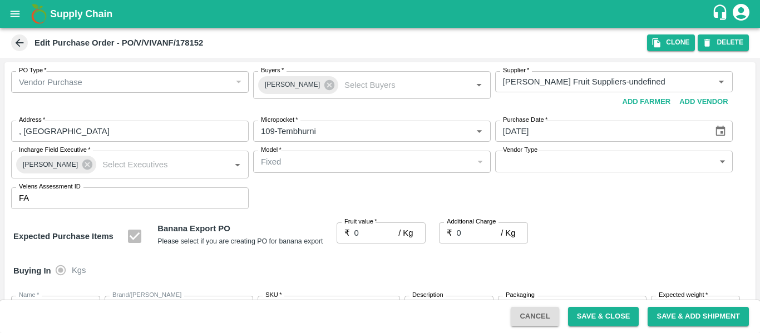
click at [371, 235] on input "0" at bounding box center [376, 232] width 44 height 21
type input "2"
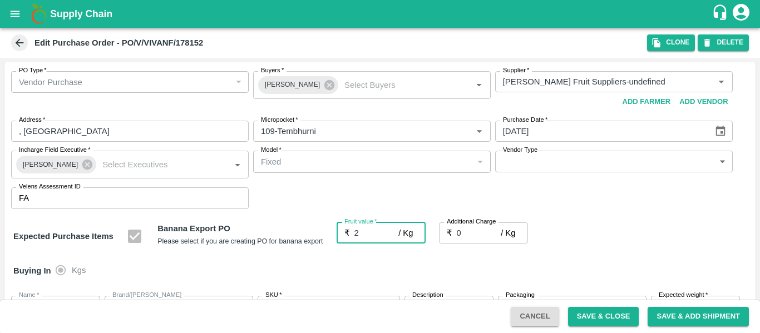
type input "2"
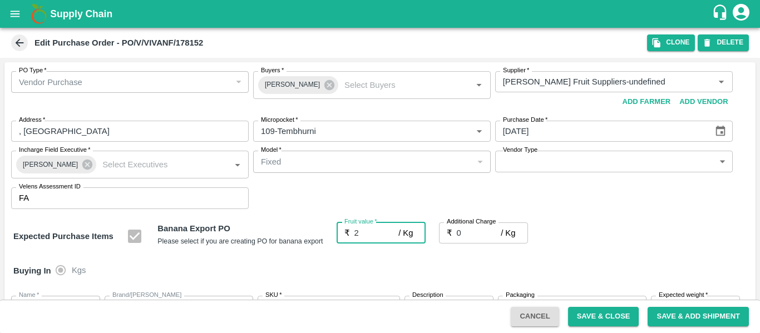
type input "2"
type input "24"
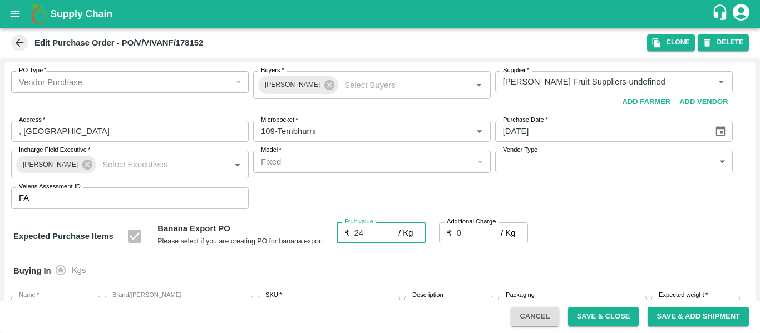
type input "24"
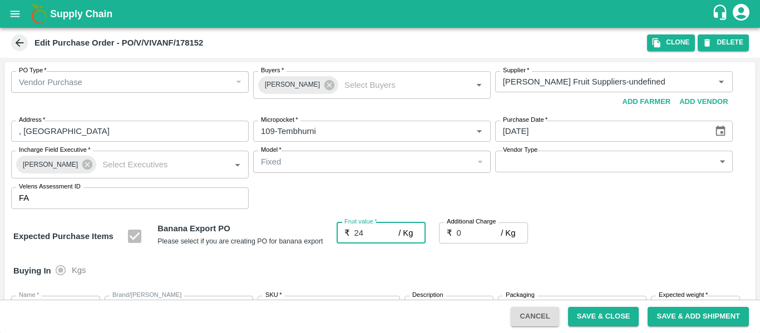
type input "24"
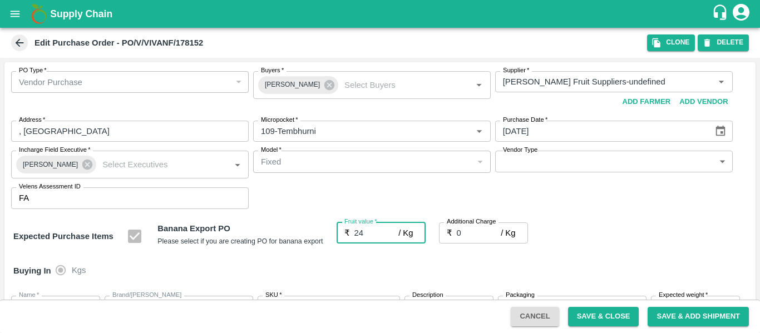
type input "24"
click at [469, 237] on input "0" at bounding box center [479, 232] width 44 height 21
type input "2"
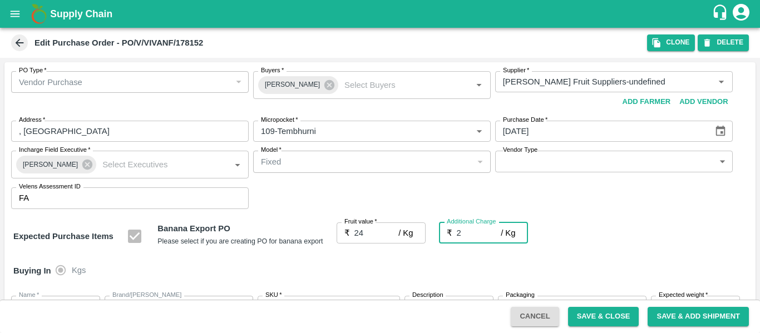
type input "26"
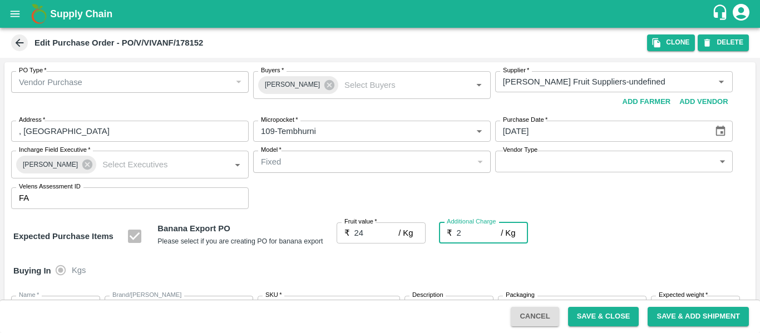
type input "26"
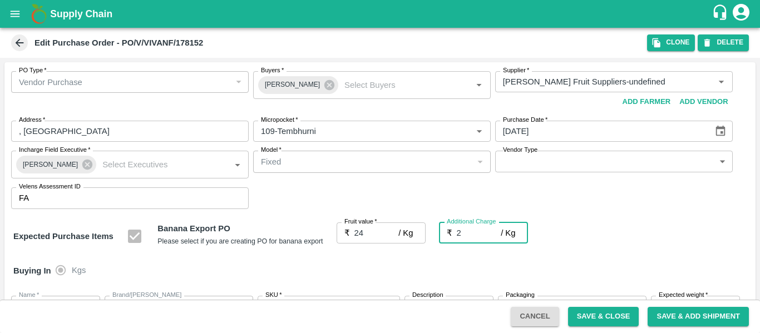
type input "2.7"
type input "26.7"
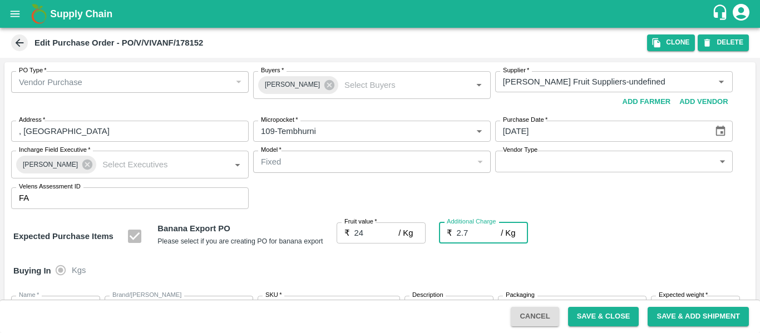
type input "26.7"
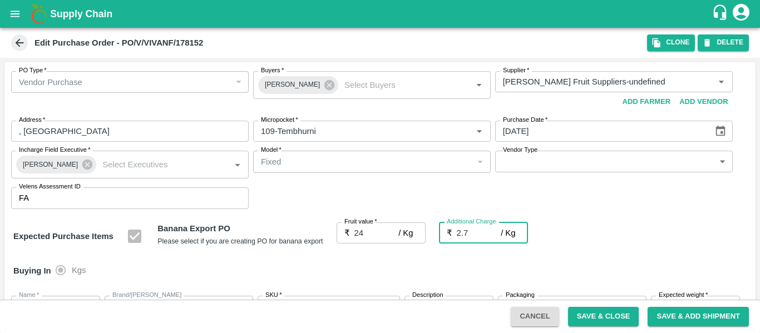
type input "26.7"
type input "2.75"
type input "26.75"
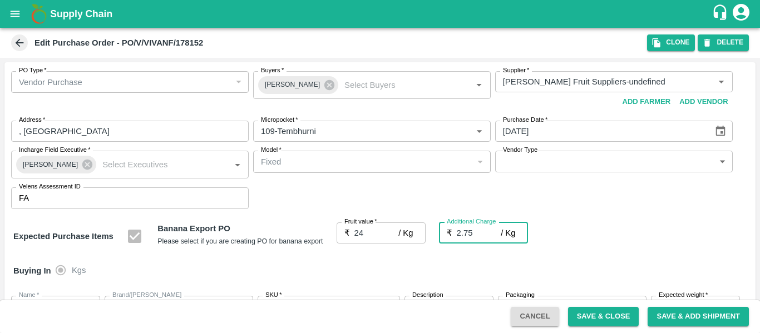
type input "26.75"
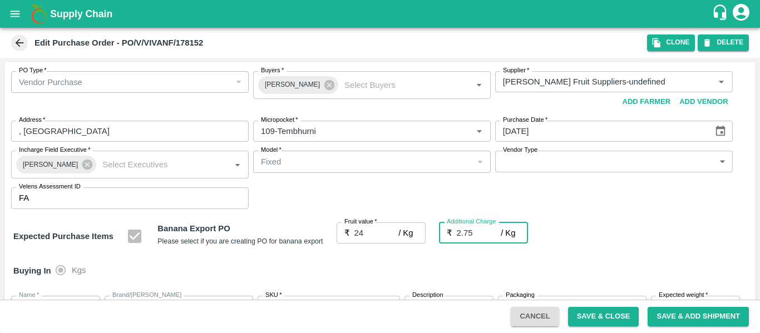
type input "26.75"
click at [324, 87] on icon at bounding box center [329, 85] width 12 height 12
type input "2.75"
click at [277, 86] on input "Buyers   *" at bounding box center [362, 82] width 212 height 14
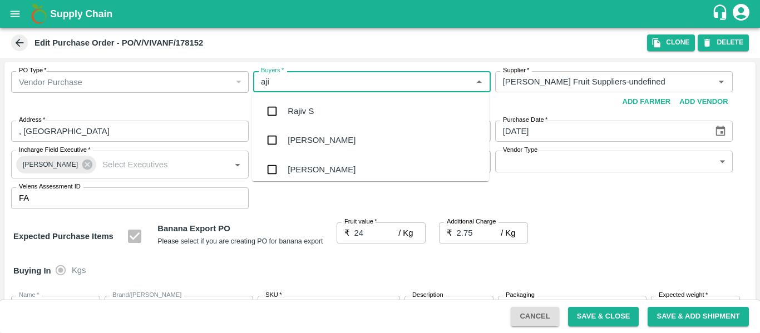
type input "ajit"
click at [288, 110] on div "Ajit Otari" at bounding box center [322, 111] width 68 height 12
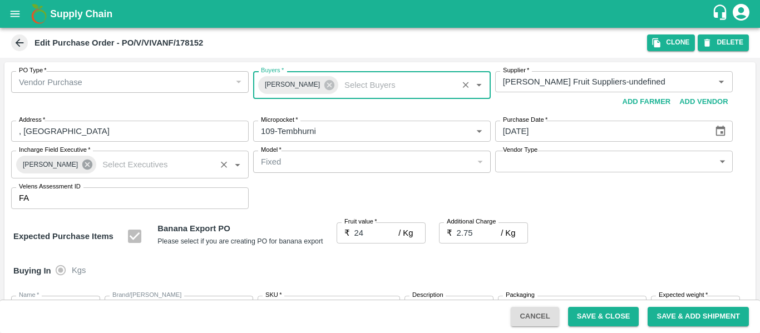
click at [84, 161] on icon at bounding box center [87, 165] width 10 height 10
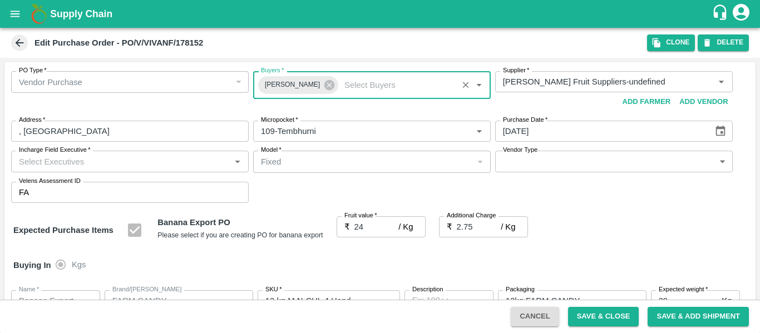
click at [45, 164] on input "Incharge Field Executive   *" at bounding box center [120, 161] width 212 height 14
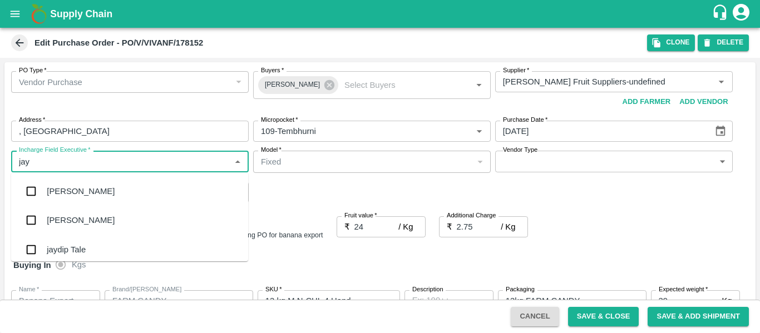
type input "jayd"
click at [61, 189] on div "jaydip Tale" at bounding box center [66, 191] width 39 height 12
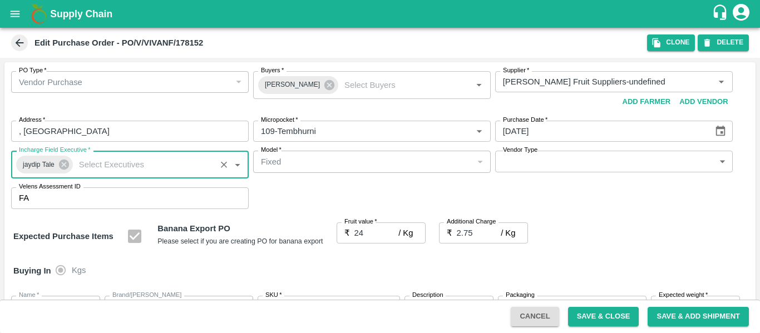
click at [640, 241] on div "Expected Purchase Items Banana Export PO Please select if you are creating PO f…" at bounding box center [379, 236] width 733 height 28
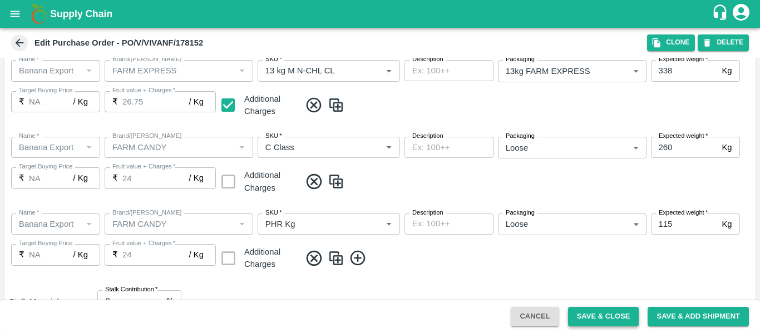
scroll to position [1054, 0]
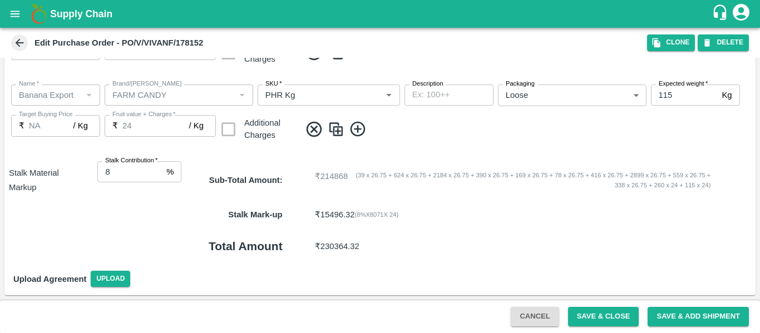
click at [580, 314] on button "Save & Close" at bounding box center [603, 316] width 71 height 19
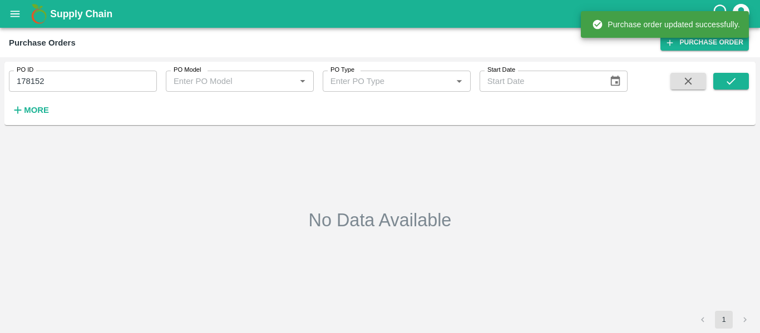
type input "178152"
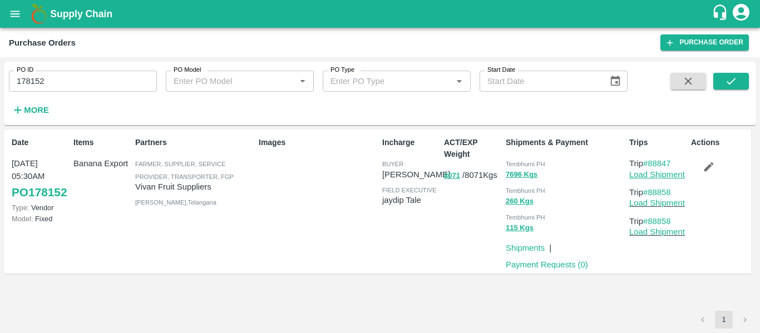
click at [657, 178] on link "Load Shipment" at bounding box center [657, 174] width 56 height 9
drag, startPoint x: 676, startPoint y: 165, endPoint x: 648, endPoint y: 161, distance: 28.1
click at [648, 161] on p "Trip #88847" at bounding box center [657, 163] width 57 height 12
copy link "88847"
drag, startPoint x: 679, startPoint y: 190, endPoint x: 651, endPoint y: 192, distance: 28.5
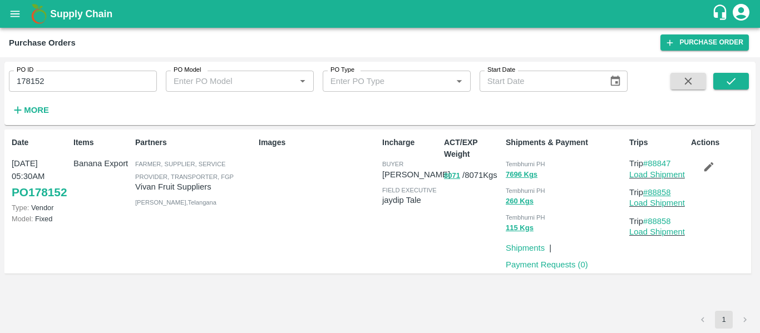
click at [651, 192] on p "Trip #88858" at bounding box center [657, 192] width 57 height 12
copy link "88858"
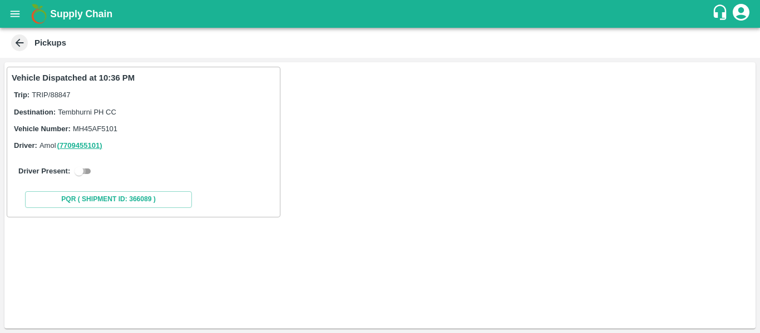
click at [86, 173] on input "checkbox" at bounding box center [79, 171] width 40 height 13
checkbox input "true"
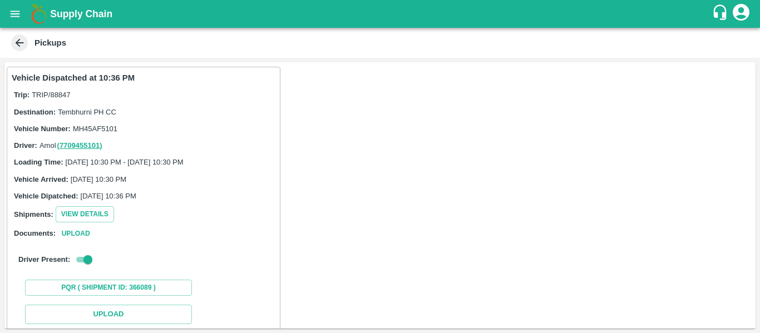
scroll to position [122, 0]
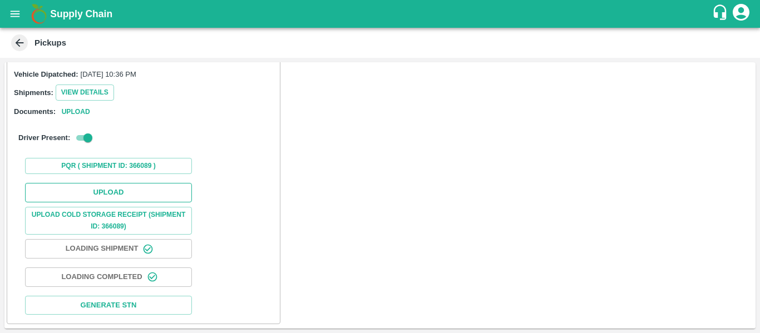
click at [131, 190] on button "Upload" at bounding box center [108, 192] width 167 height 19
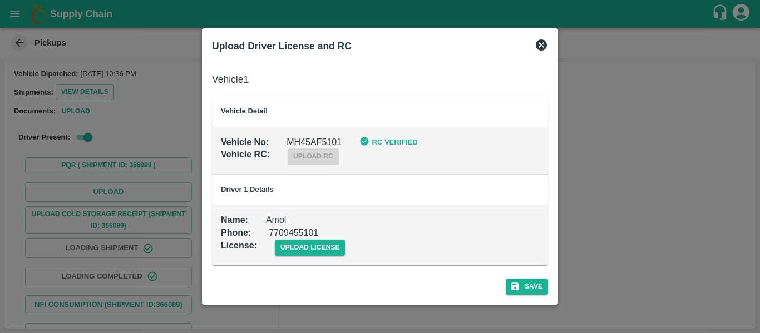
click at [328, 238] on div "upload license" at bounding box center [301, 239] width 88 height 34
click at [329, 246] on span "upload license" at bounding box center [310, 248] width 71 height 16
click at [0, 0] on input "upload license" at bounding box center [0, 0] width 0 height 0
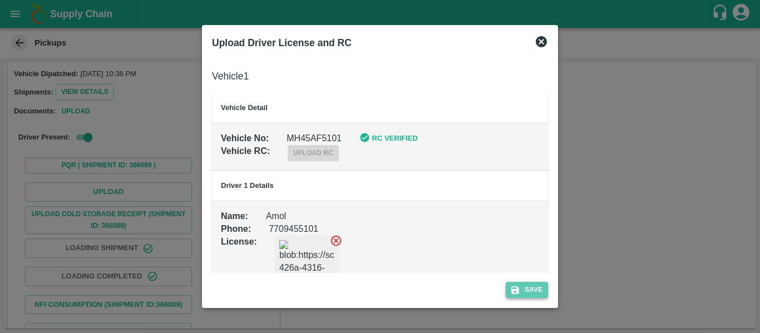
click at [537, 287] on button "Save" at bounding box center [527, 290] width 42 height 16
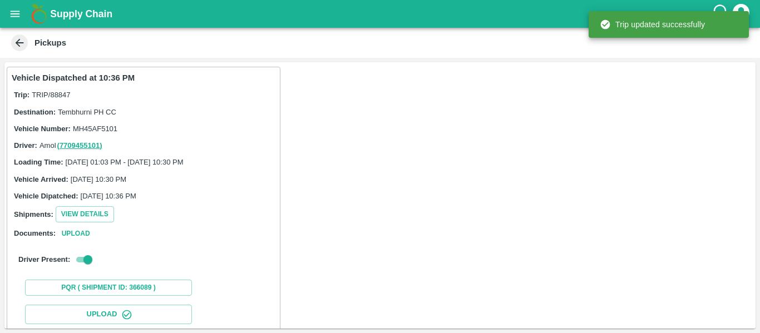
scroll to position [150, 0]
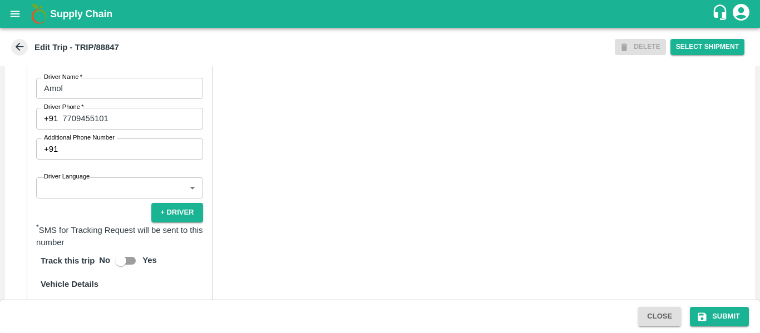
scroll to position [840, 0]
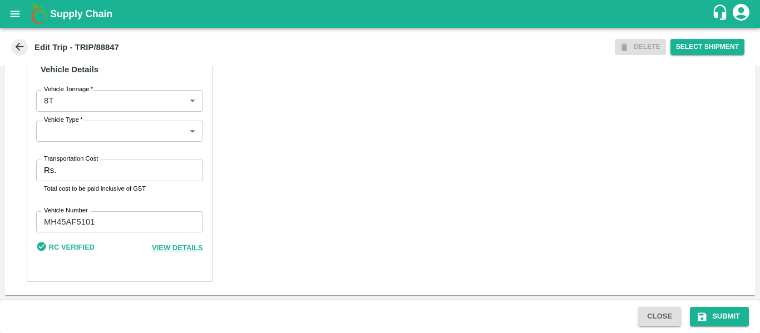
click at [90, 171] on input "Transportation Cost" at bounding box center [132, 170] width 142 height 21
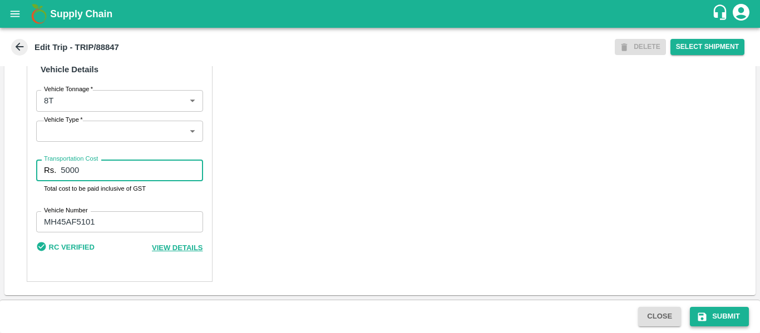
type input "5000"
click at [716, 321] on button "Submit" at bounding box center [719, 316] width 59 height 19
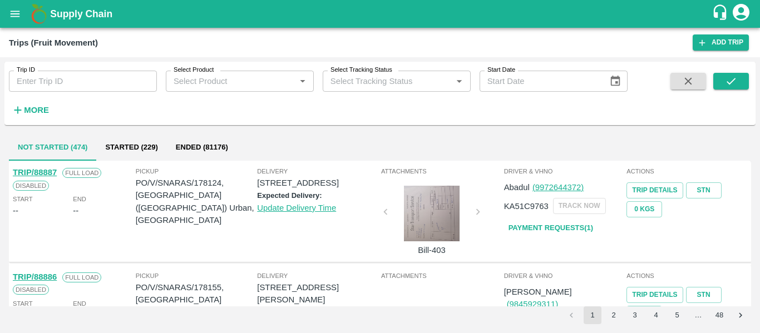
click at [82, 71] on input "Trip ID" at bounding box center [83, 81] width 148 height 21
paste input "88858"
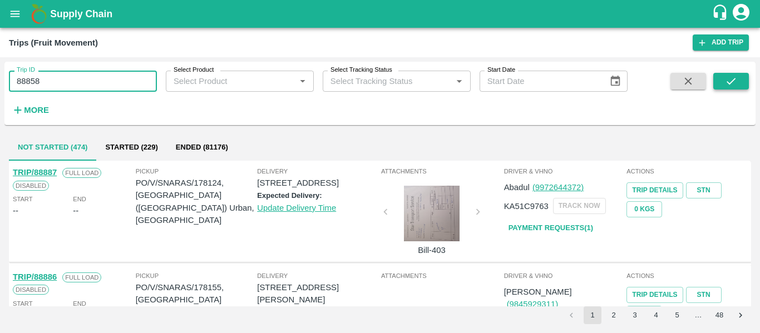
type input "88858"
click at [724, 75] on button "submit" at bounding box center [731, 81] width 36 height 17
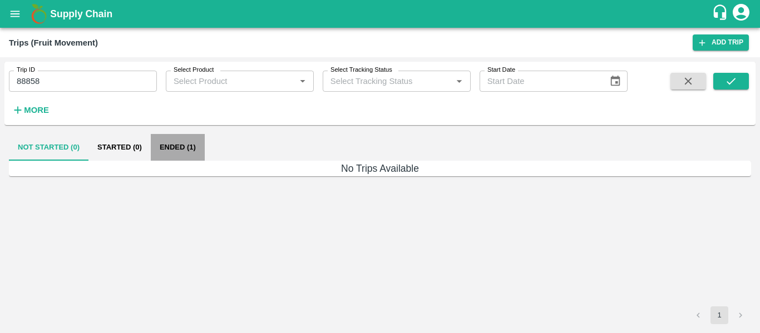
click at [171, 147] on button "Ended (1)" at bounding box center [178, 147] width 54 height 27
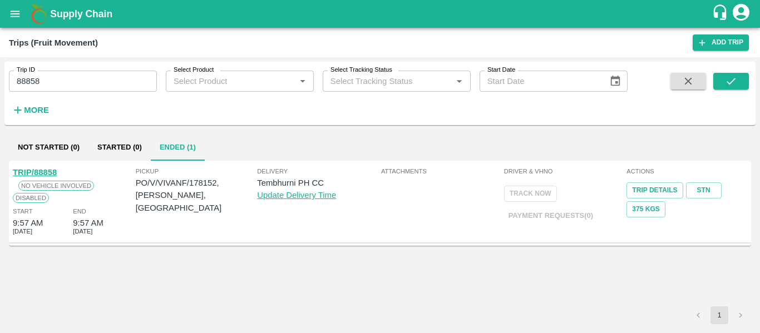
click at [49, 170] on link "TRIP/88858" at bounding box center [35, 172] width 44 height 9
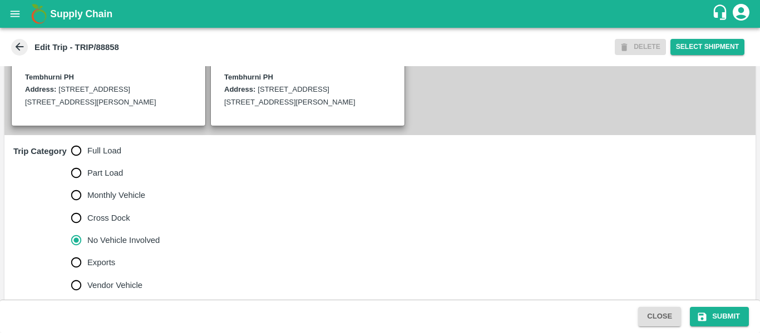
scroll to position [308, 0]
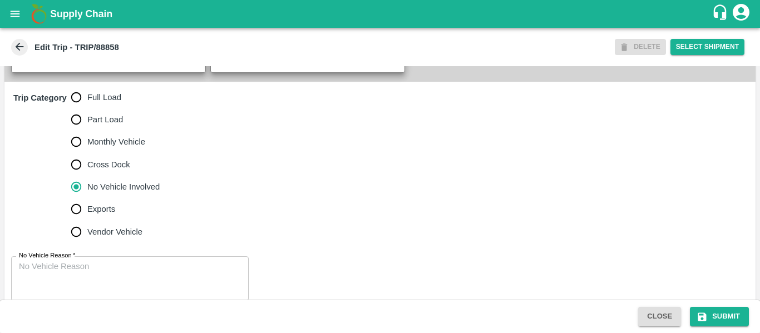
click at [94, 103] on span "Full Load" at bounding box center [104, 97] width 34 height 12
click at [87, 108] on input "Full Load" at bounding box center [76, 97] width 22 height 22
radio input "true"
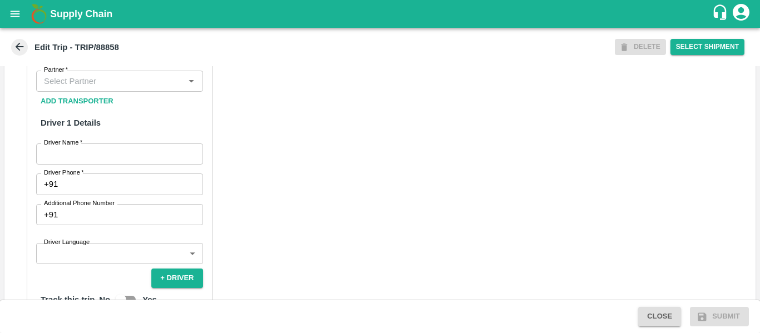
scroll to position [536, 0]
click at [111, 88] on input "Partner   *" at bounding box center [110, 80] width 142 height 14
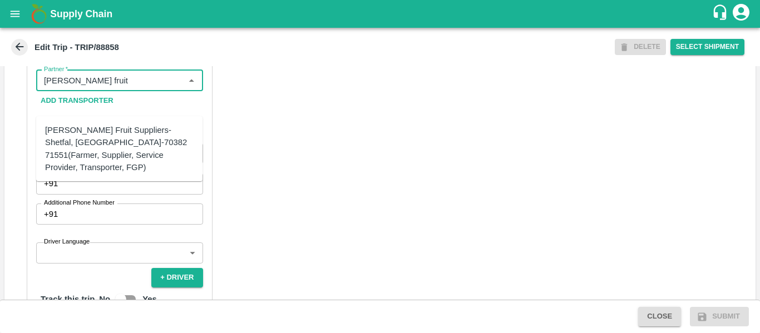
click at [111, 132] on div "[PERSON_NAME] Fruit Suppliers-Shetfal, [GEOGRAPHIC_DATA]-70382 71551(Farmer, Su…" at bounding box center [119, 148] width 148 height 49
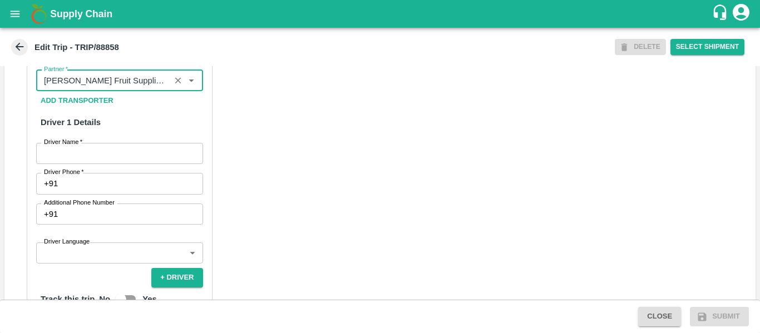
type input "[PERSON_NAME] Fruit Suppliers-Shetfal, [GEOGRAPHIC_DATA]-70382 71551(Farmer, Su…"
click at [120, 164] on input "Driver Name   *" at bounding box center [119, 153] width 167 height 21
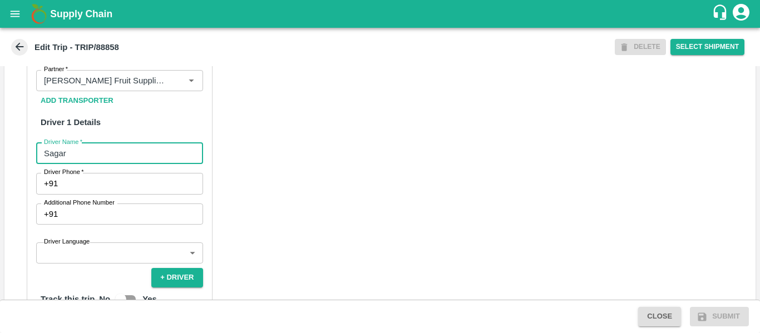
type input "Sagar"
click at [121, 194] on input "Driver Phone   *" at bounding box center [132, 183] width 140 height 21
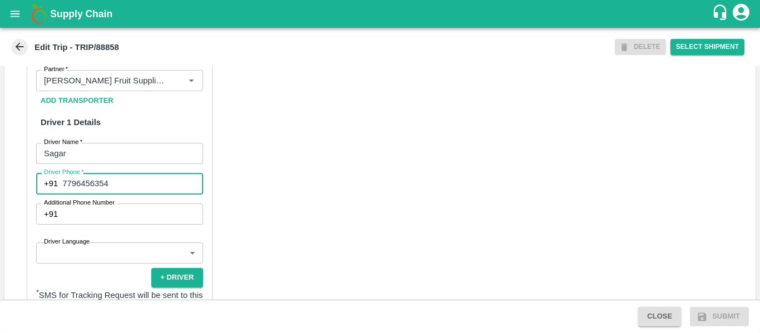
type input "7796456354"
click at [326, 239] on div "Partner Details Partner   * Partner Add Transporter Driver 1 Details Driver Nam…" at bounding box center [379, 298] width 751 height 558
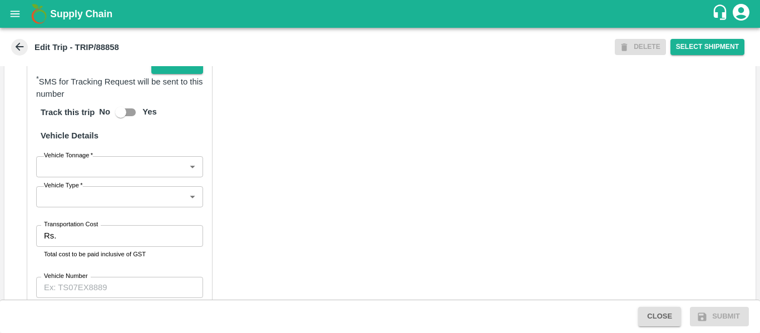
scroll to position [756, 0]
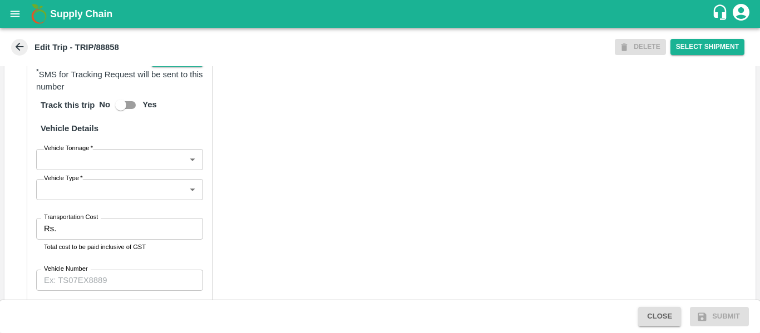
click at [136, 239] on input "Transportation Cost" at bounding box center [132, 228] width 142 height 21
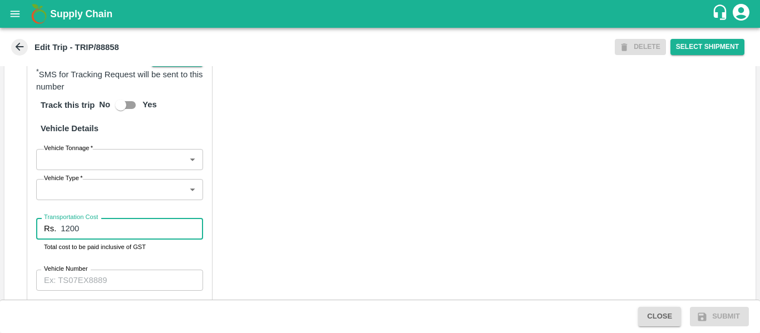
type input "1200"
click at [356, 253] on div "Partner Details Partner   * Partner Add Transporter Driver 1 Details Driver Nam…" at bounding box center [379, 78] width 751 height 558
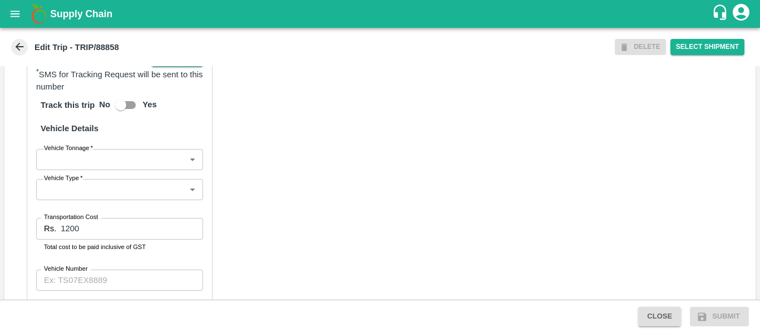
scroll to position [843, 0]
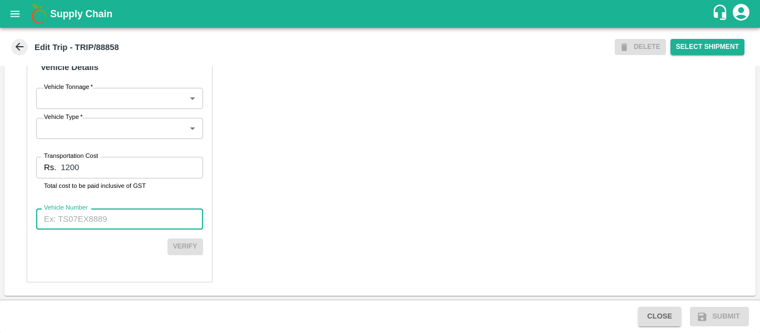
click at [93, 220] on input "Vehicle Number" at bounding box center [119, 219] width 167 height 21
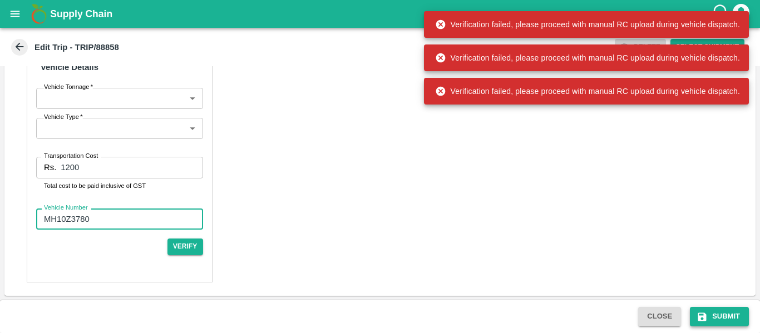
type input "MH10Z3780"
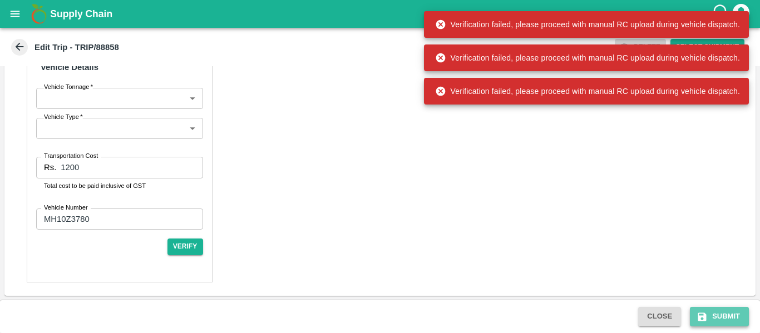
click at [710, 317] on button "Submit" at bounding box center [719, 316] width 59 height 19
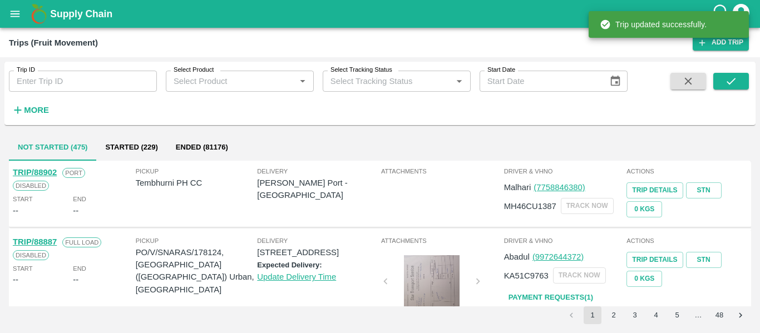
click at [115, 73] on input "Trip ID" at bounding box center [83, 81] width 148 height 21
paste input "88858"
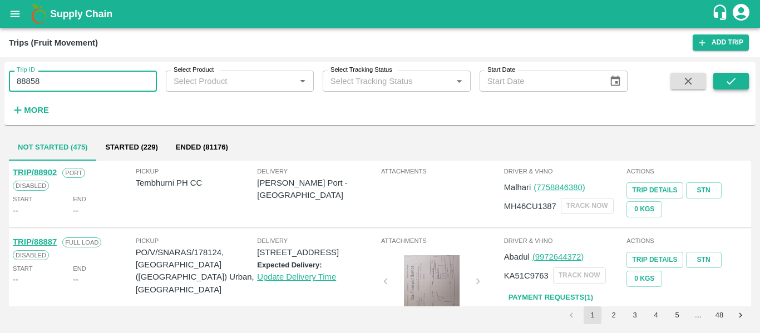
type input "88858"
click at [729, 84] on icon "submit" at bounding box center [730, 81] width 9 height 7
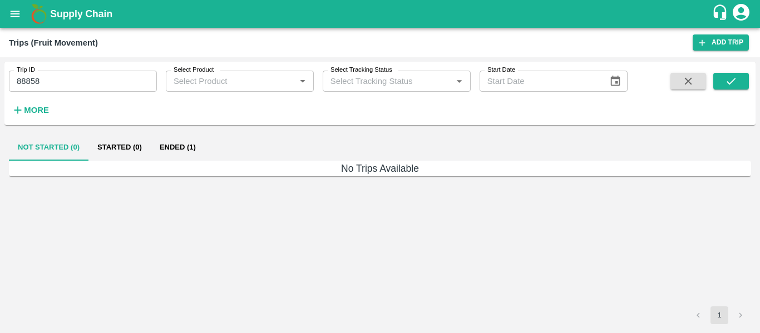
click at [181, 148] on button "Ended (1)" at bounding box center [178, 147] width 54 height 27
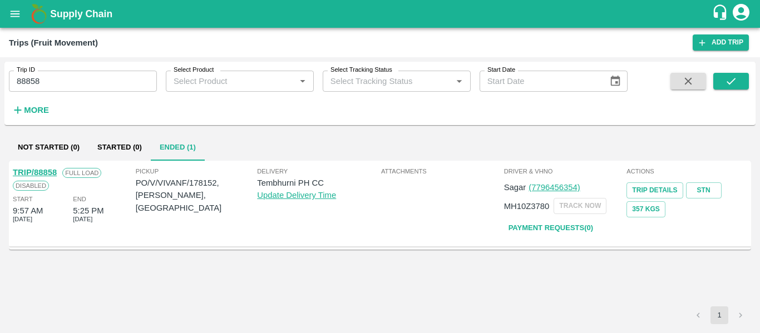
click at [38, 172] on link "TRIP/88858" at bounding box center [35, 172] width 44 height 9
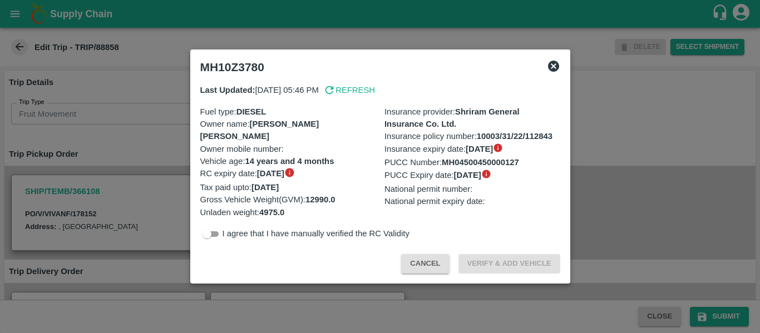
click at [160, 165] on div at bounding box center [380, 166] width 760 height 333
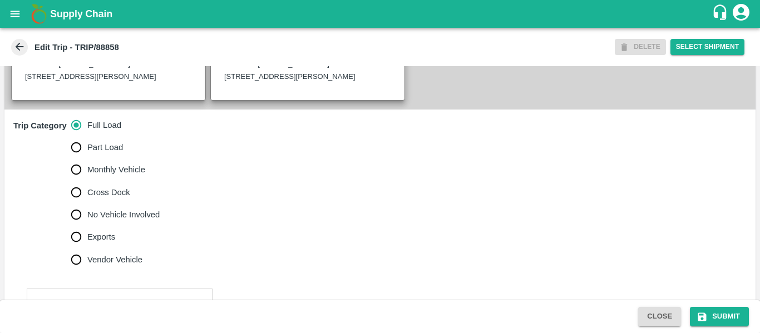
scroll to position [277, 0]
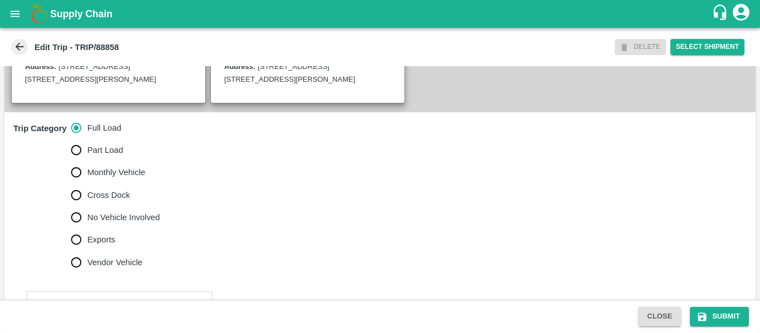
click at [138, 224] on span "No Vehicle Involved" at bounding box center [123, 217] width 72 height 12
click at [87, 229] on input "No Vehicle Involved" at bounding box center [76, 217] width 22 height 22
radio input "true"
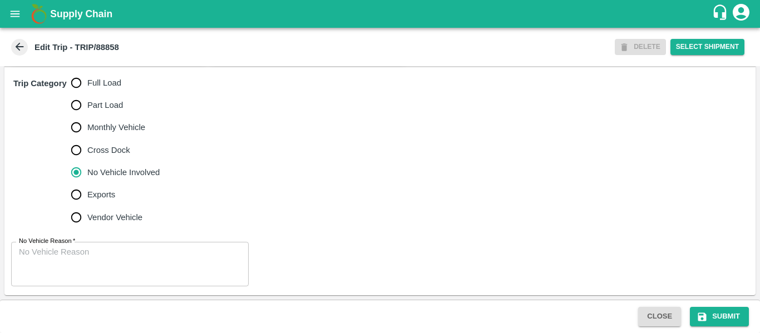
click at [126, 256] on textarea "No Vehicle Reason   *" at bounding box center [130, 263] width 222 height 35
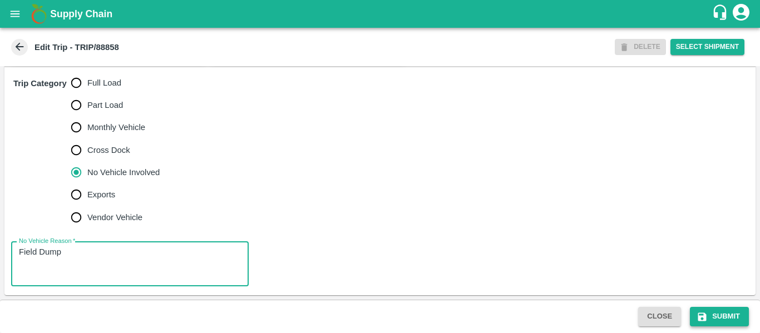
type textarea "Field Dump"
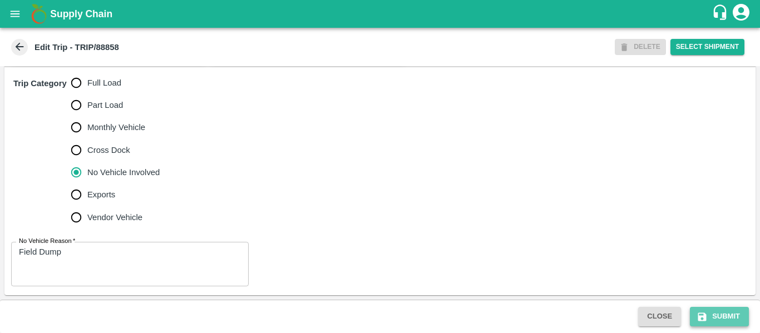
click at [701, 307] on button "Submit" at bounding box center [719, 316] width 59 height 19
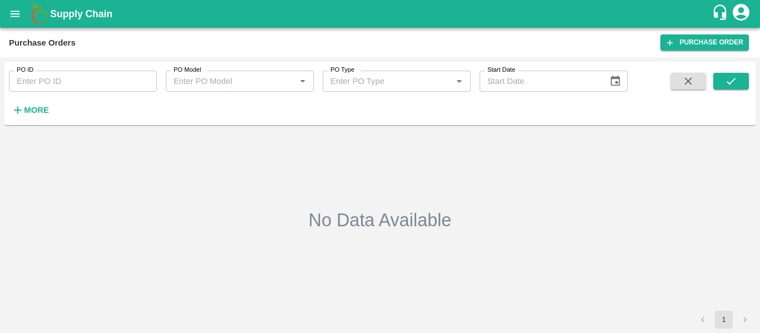
type input "178152"
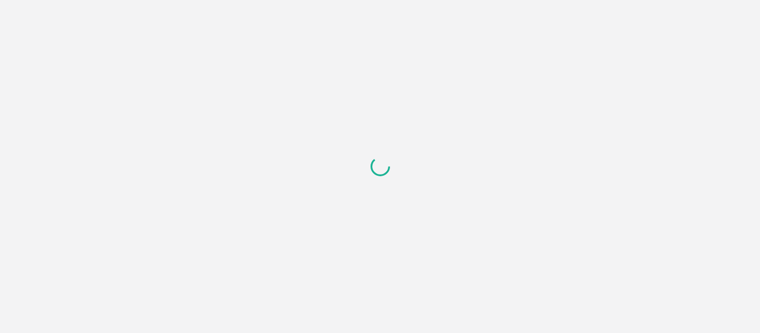
click at [408, 219] on div at bounding box center [380, 166] width 760 height 333
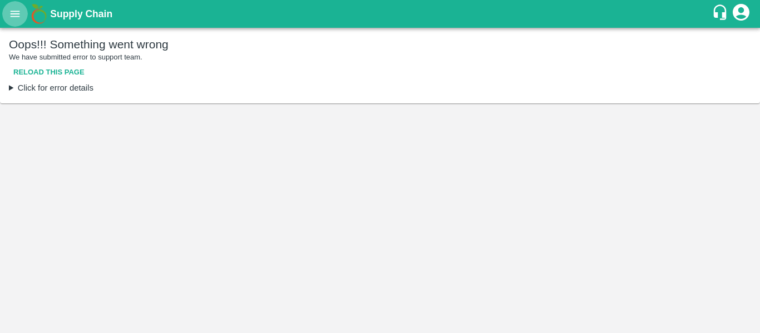
click at [19, 10] on icon "open drawer" at bounding box center [15, 14] width 12 height 12
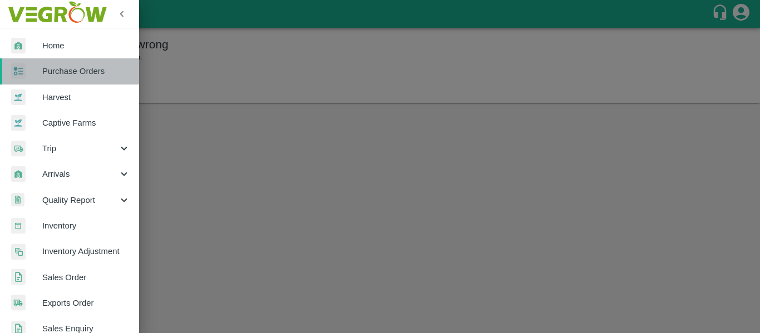
click at [78, 68] on span "Purchase Orders" at bounding box center [86, 71] width 88 height 12
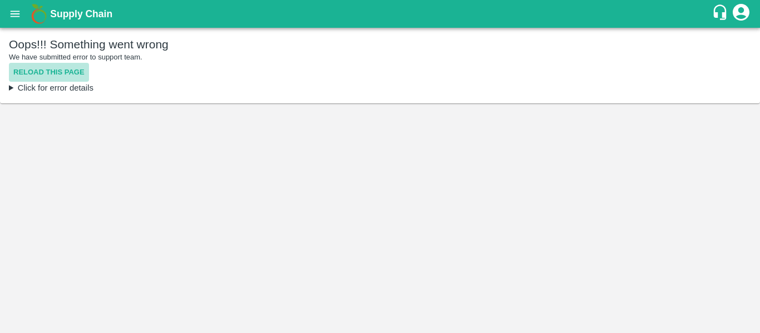
click at [53, 73] on button "Reload this page" at bounding box center [49, 72] width 80 height 19
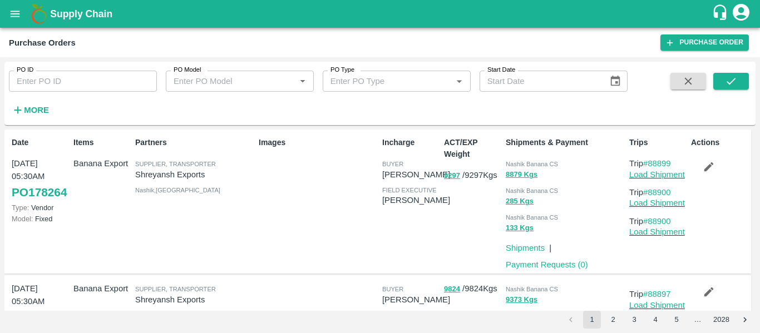
click at [47, 77] on input "PO ID" at bounding box center [83, 81] width 148 height 21
paste input "178152"
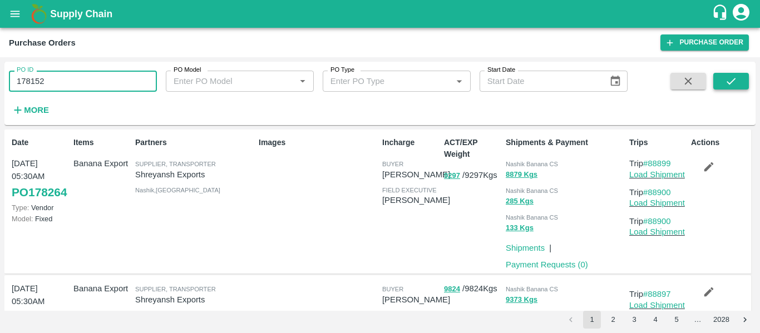
type input "178152"
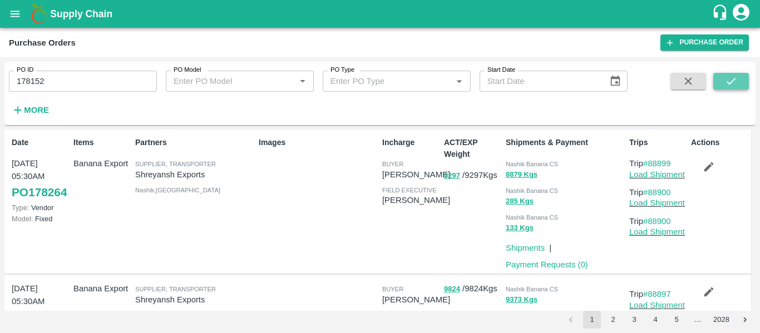
click at [733, 84] on icon "submit" at bounding box center [731, 81] width 12 height 12
